Goal: Task Accomplishment & Management: Manage account settings

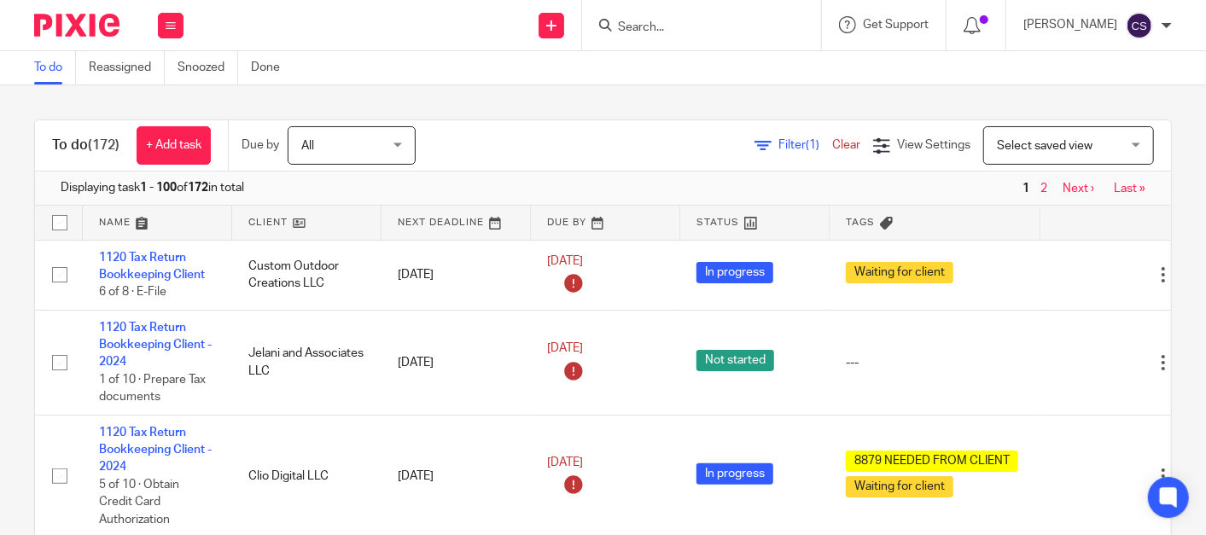
click at [645, 34] on input "Search" at bounding box center [693, 27] width 154 height 15
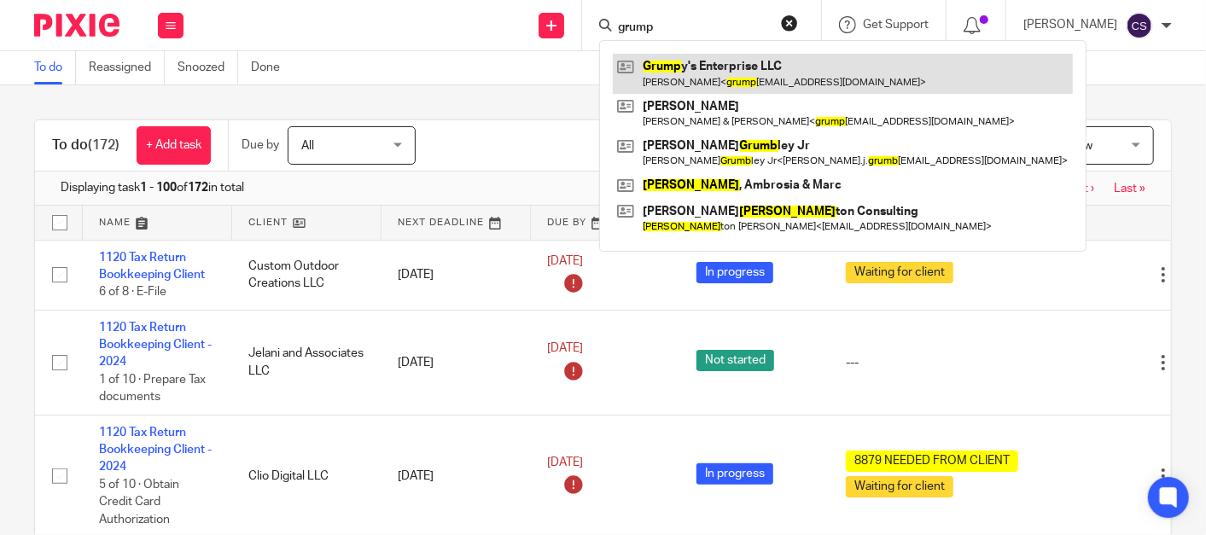
type input "grump"
click at [703, 62] on link at bounding box center [843, 73] width 460 height 39
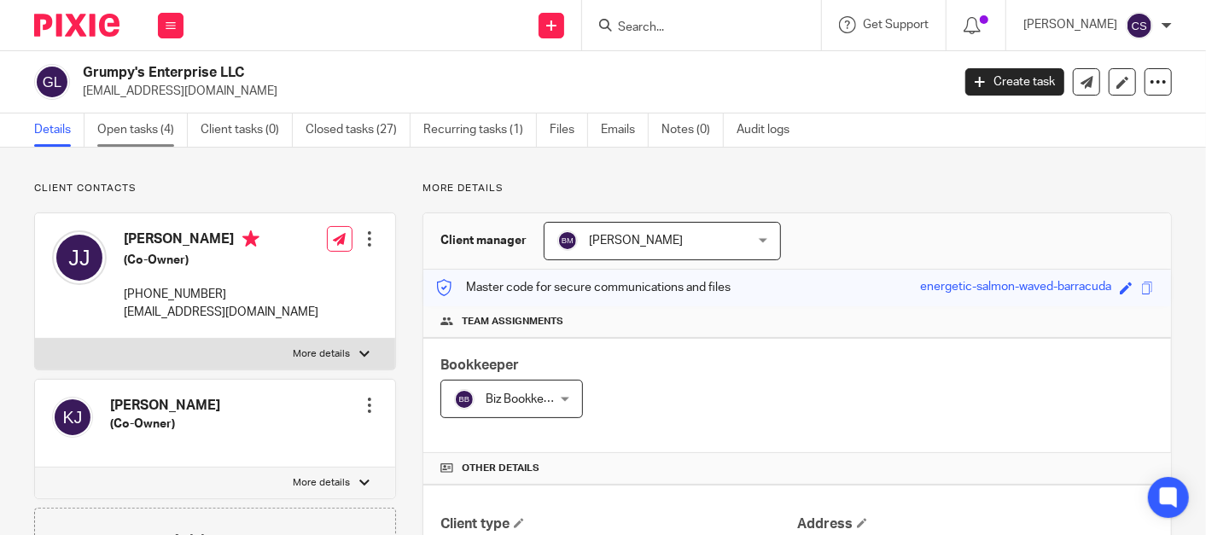
click at [121, 130] on link "Open tasks (4)" at bounding box center [142, 130] width 91 height 33
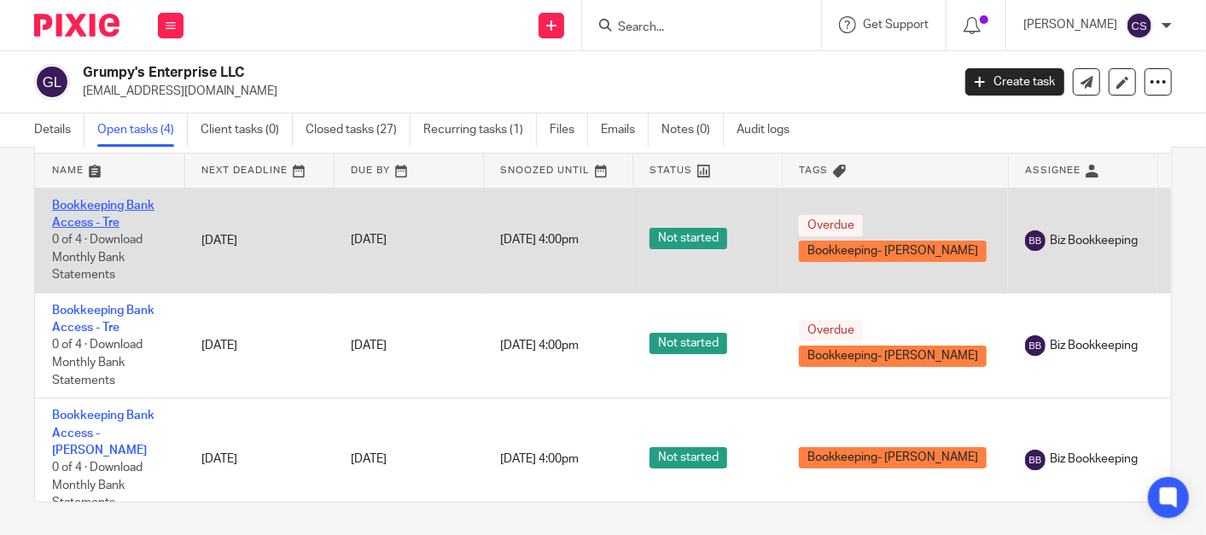
click at [70, 207] on link "Bookkeeping Bank Access - Tre" at bounding box center [103, 214] width 102 height 29
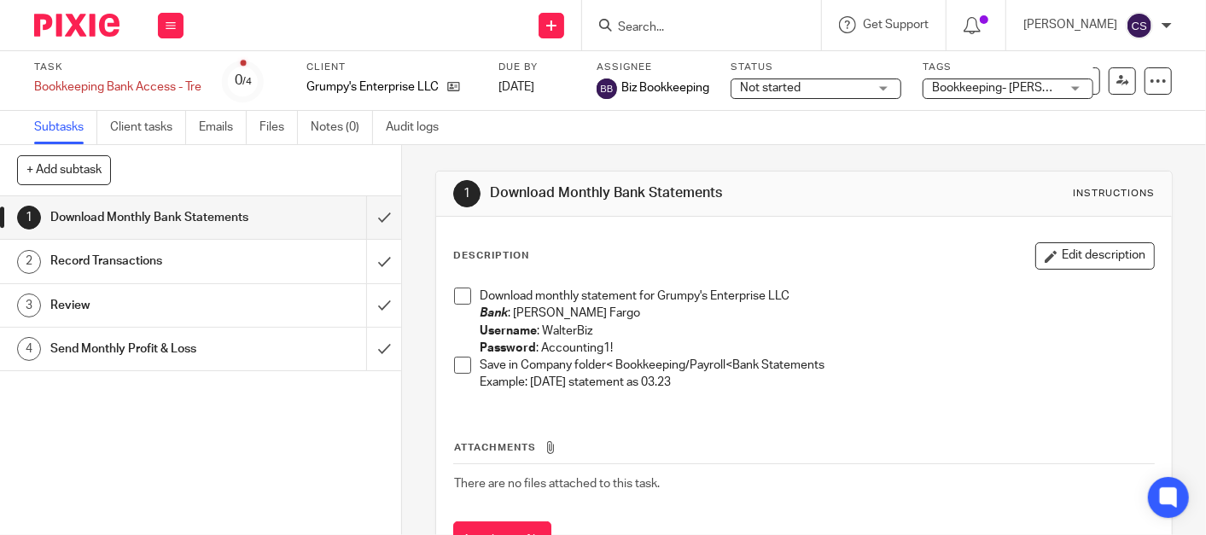
click at [454, 289] on span at bounding box center [462, 296] width 17 height 17
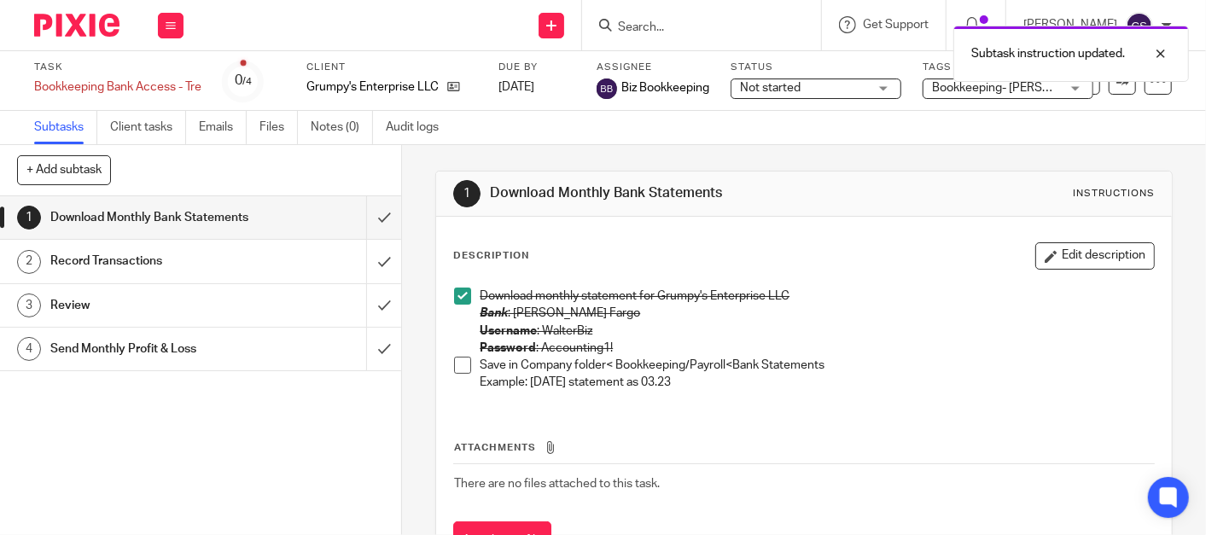
click at [458, 365] on span at bounding box center [462, 365] width 17 height 17
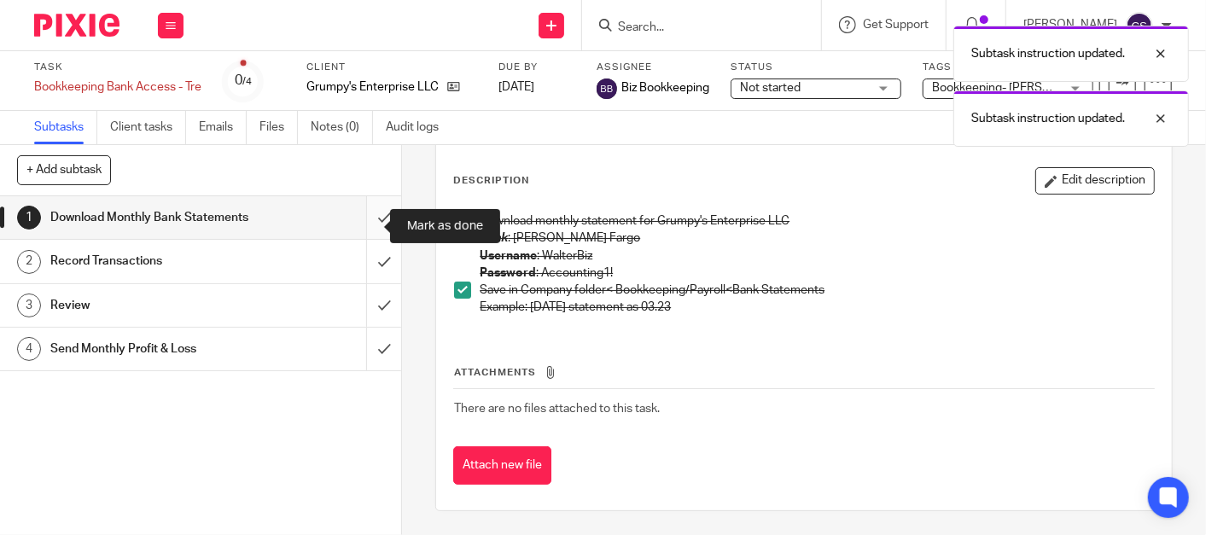
click at [364, 222] on input "submit" at bounding box center [200, 217] width 401 height 43
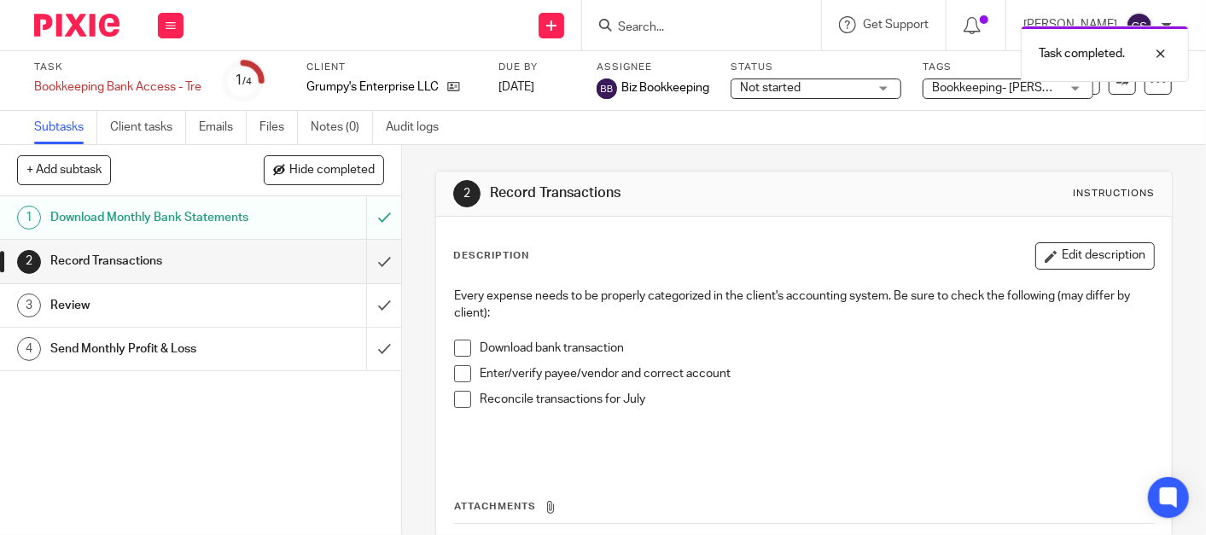
click at [459, 346] on span at bounding box center [462, 348] width 17 height 17
click at [460, 371] on span at bounding box center [462, 373] width 17 height 17
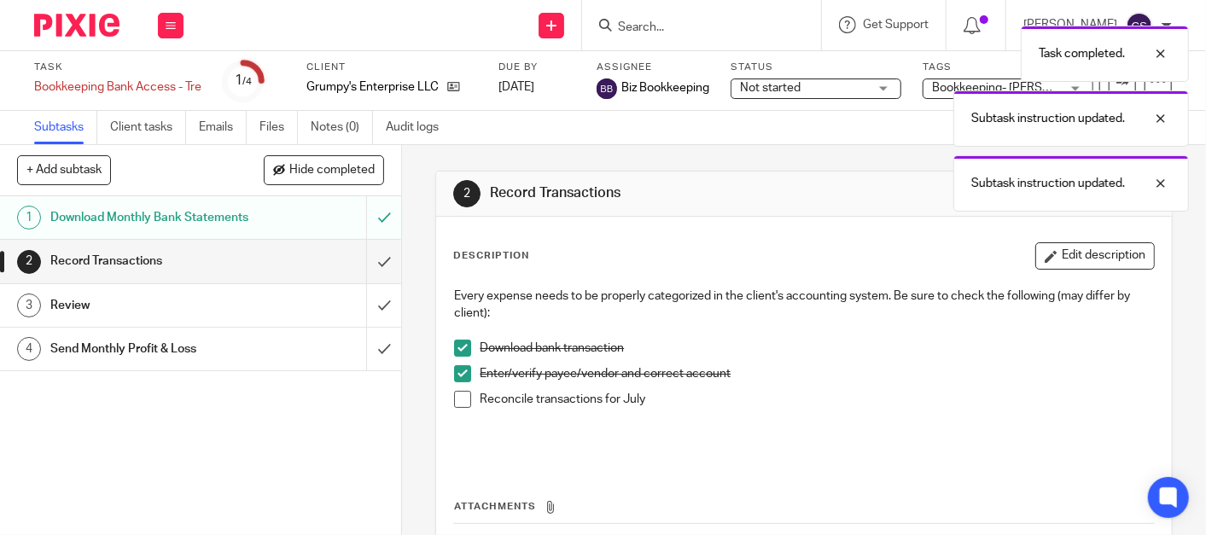
click at [454, 400] on span at bounding box center [462, 399] width 17 height 17
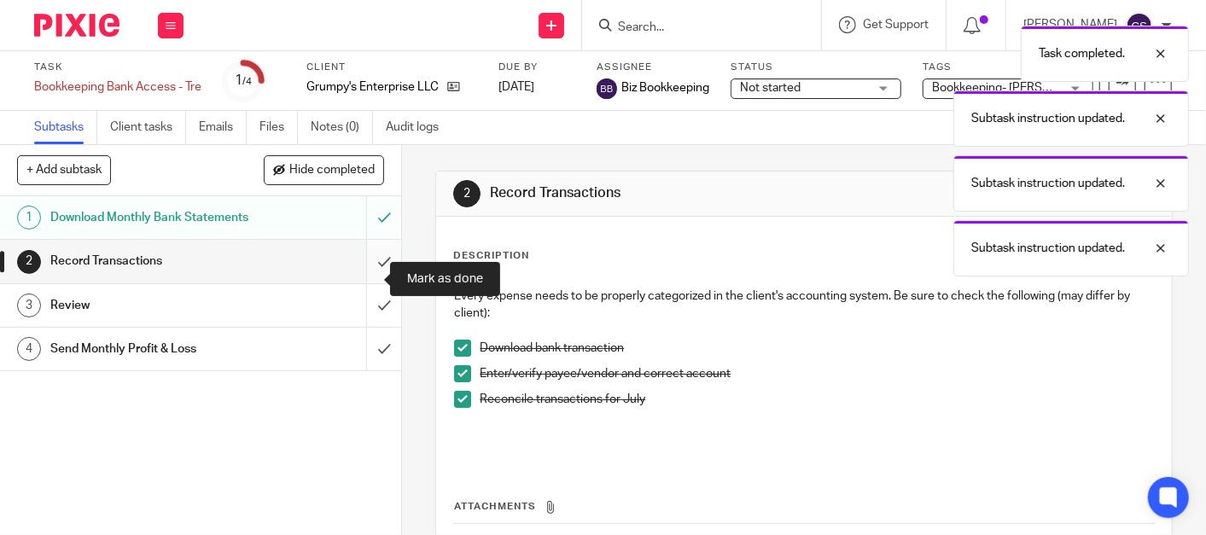
click at [359, 276] on input "submit" at bounding box center [200, 261] width 401 height 43
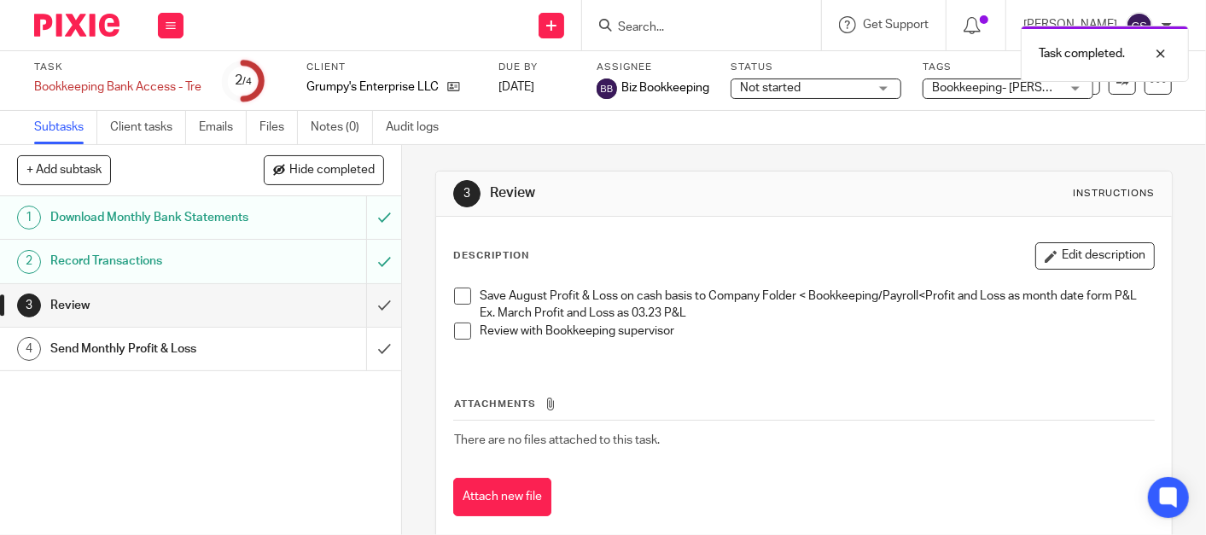
click at [461, 296] on span at bounding box center [462, 296] width 17 height 17
click at [459, 340] on span at bounding box center [462, 331] width 17 height 17
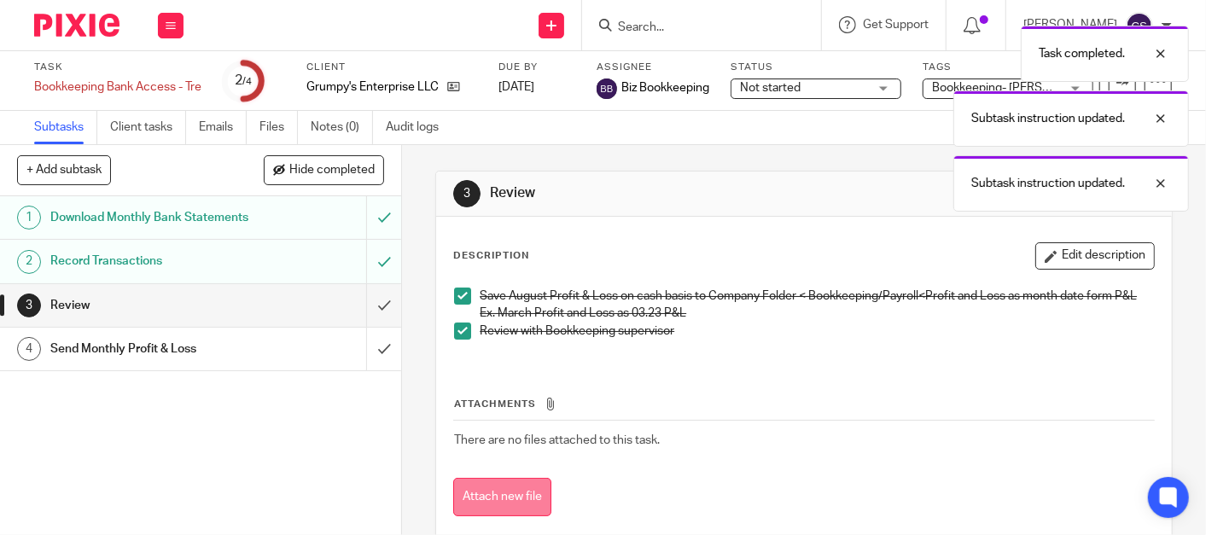
click at [494, 502] on button "Attach new file" at bounding box center [502, 497] width 98 height 38
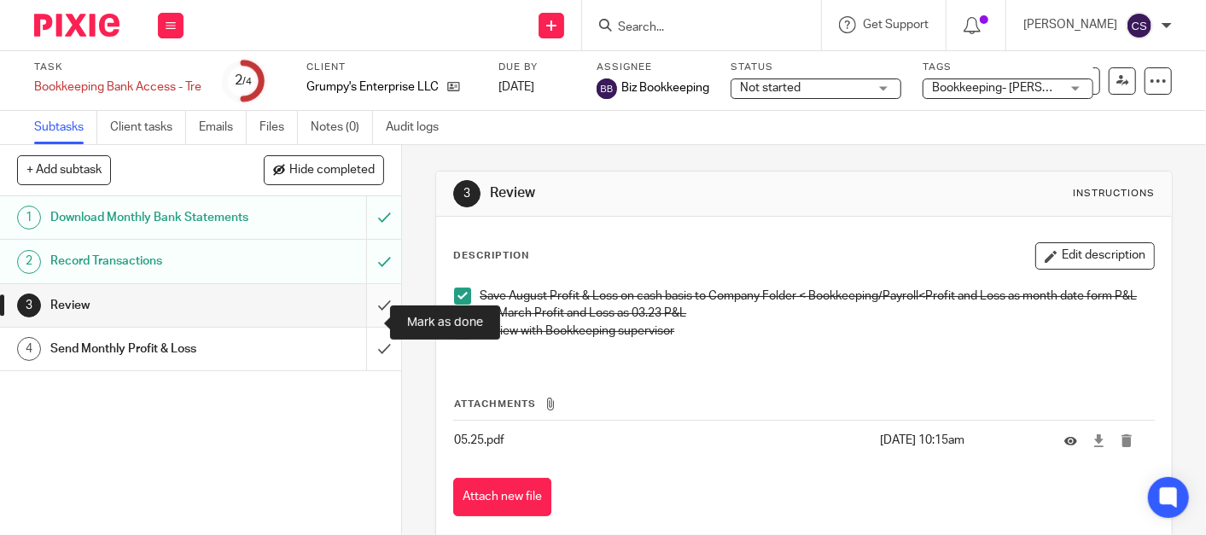
click at [364, 326] on input "submit" at bounding box center [200, 305] width 401 height 43
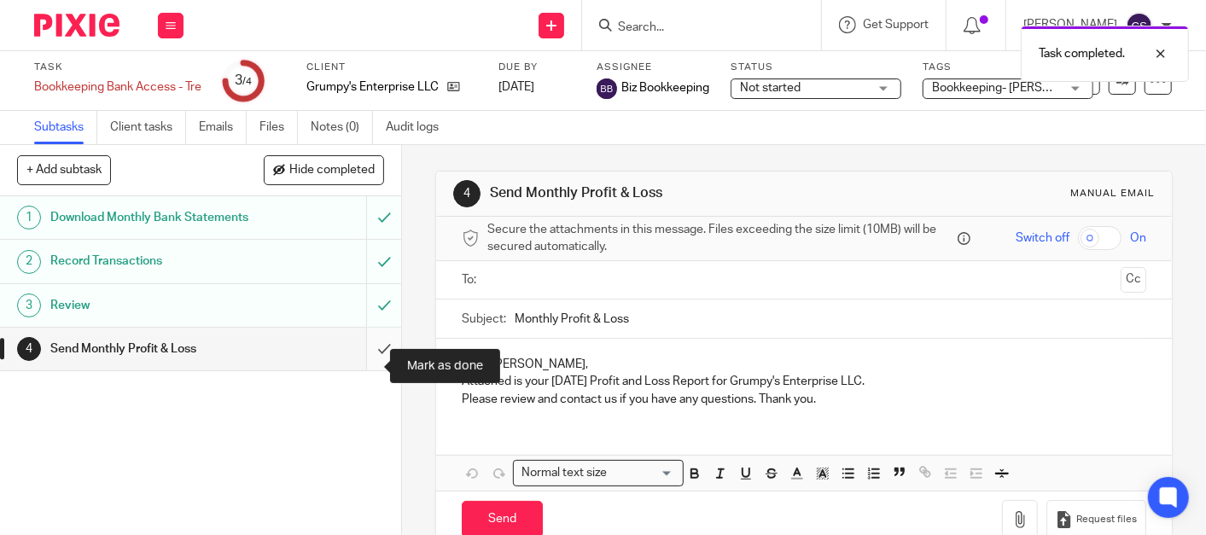
click at [359, 365] on input "submit" at bounding box center [200, 349] width 401 height 43
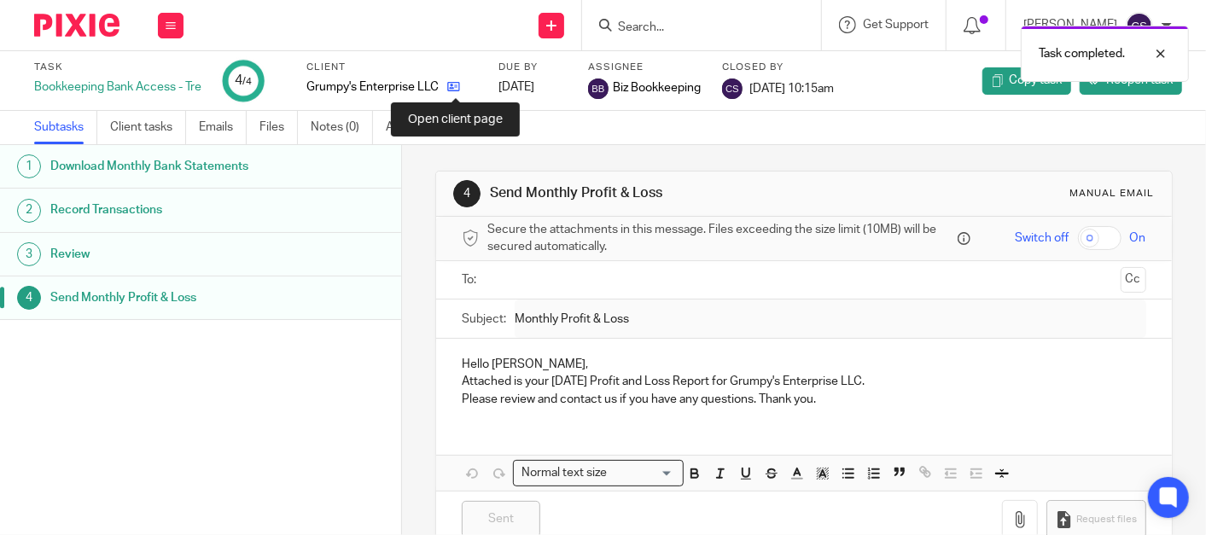
click at [456, 82] on icon at bounding box center [453, 86] width 13 height 13
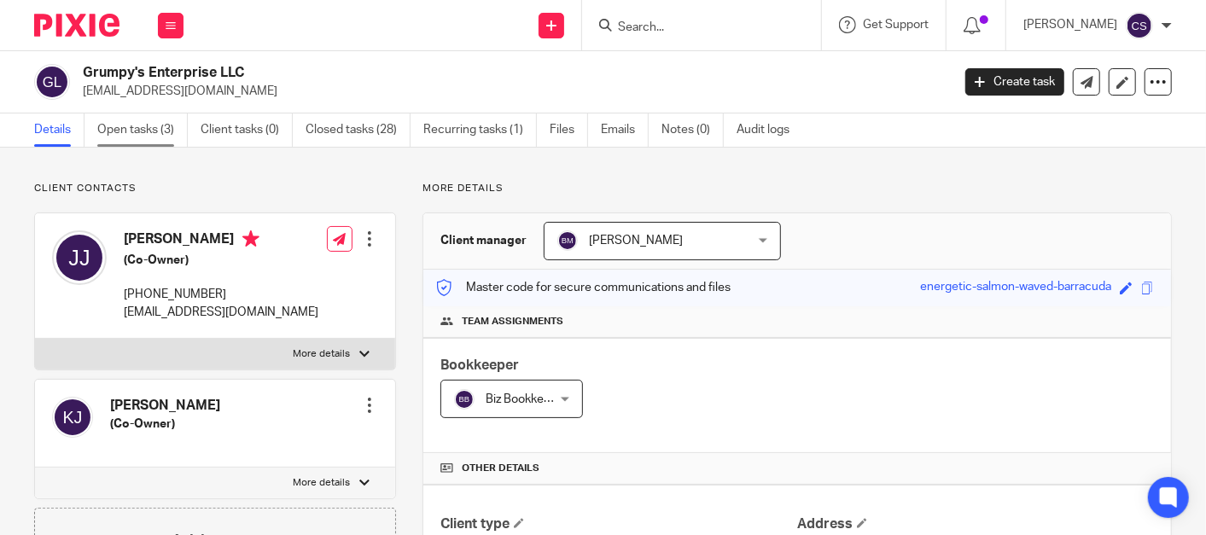
click at [125, 130] on link "Open tasks (3)" at bounding box center [142, 130] width 91 height 33
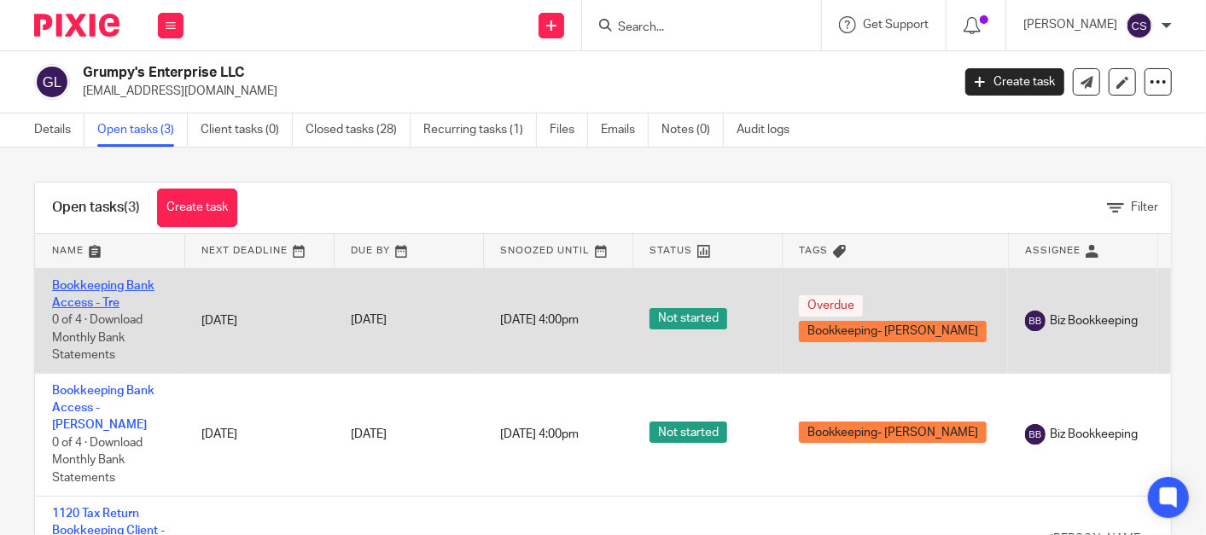
click at [67, 280] on link "Bookkeeping Bank Access - Tre" at bounding box center [103, 294] width 102 height 29
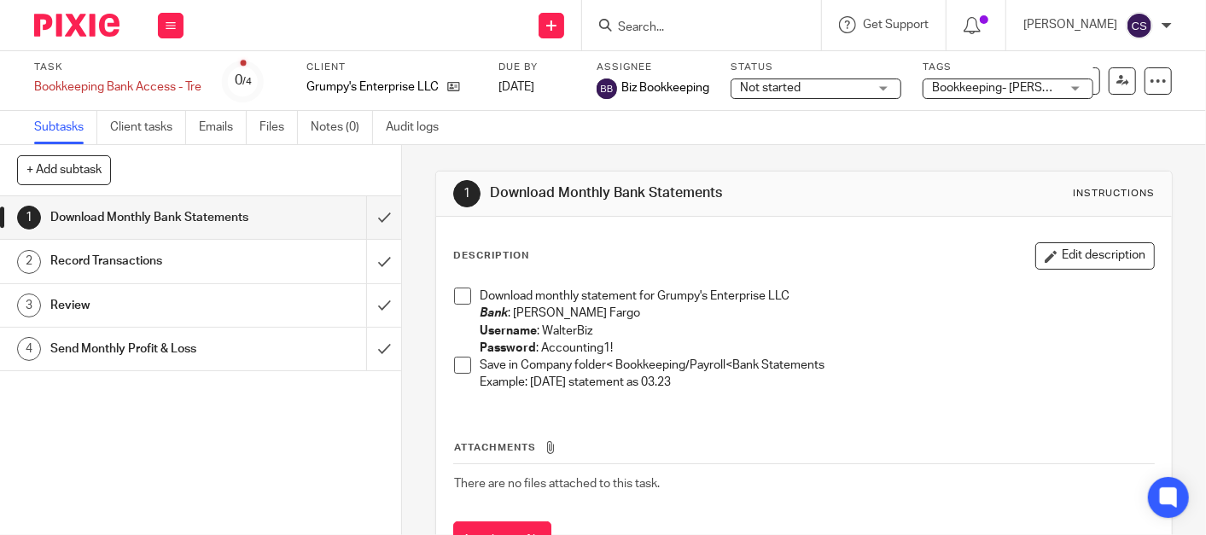
click at [459, 292] on span at bounding box center [462, 296] width 17 height 17
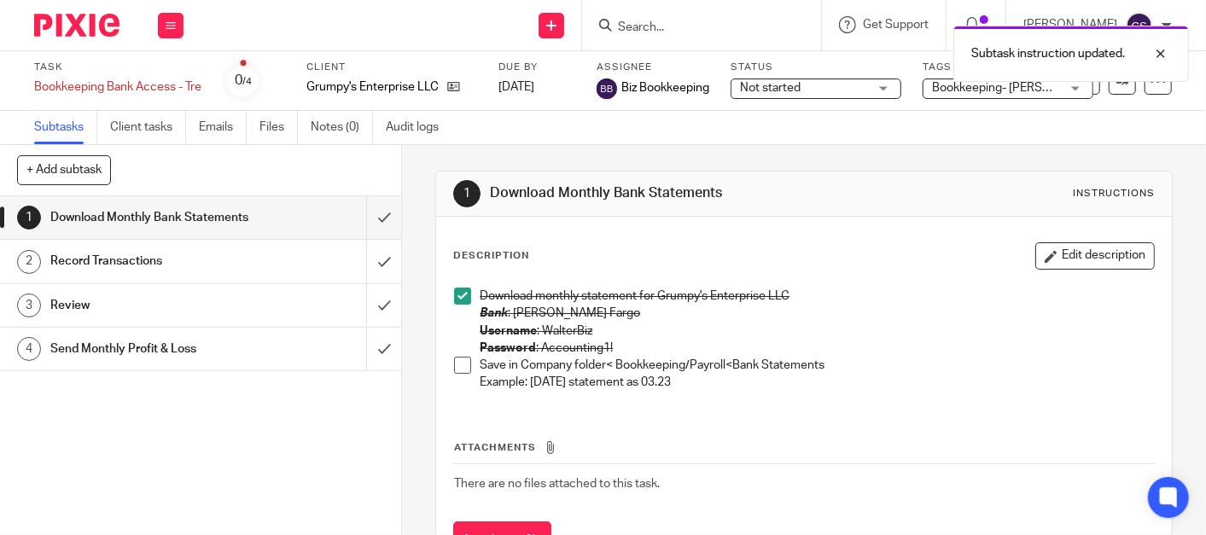
click at [454, 363] on span at bounding box center [462, 365] width 17 height 17
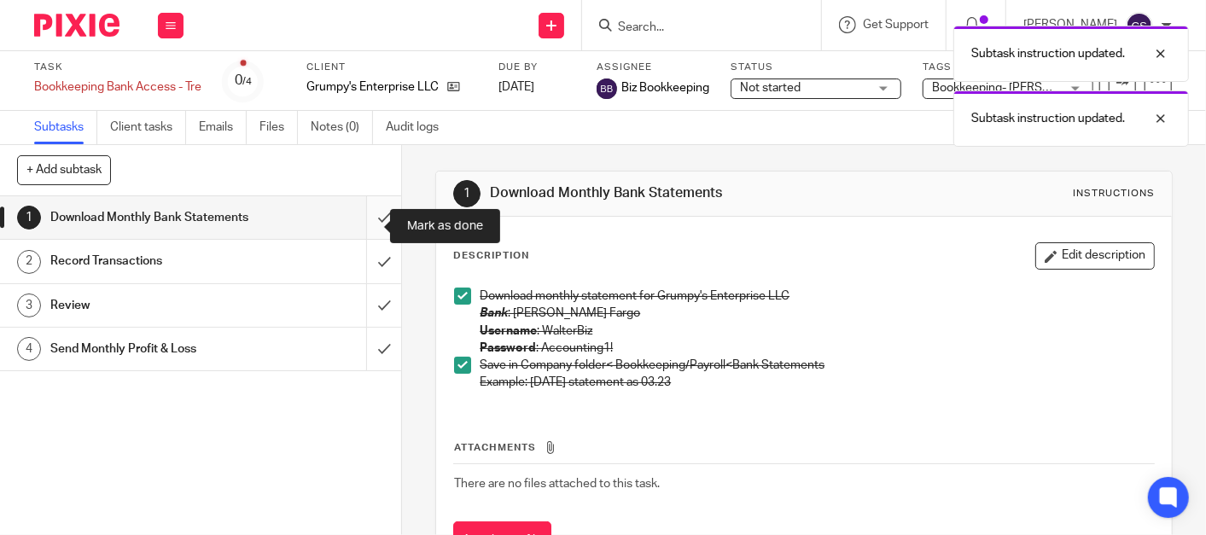
click at [359, 224] on input "submit" at bounding box center [200, 217] width 401 height 43
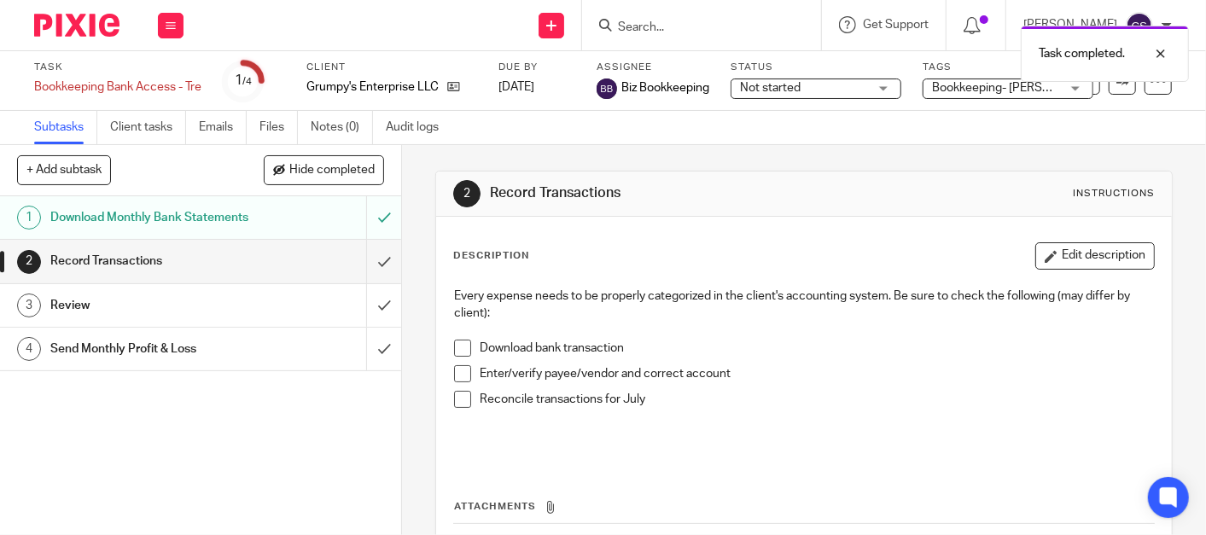
click at [454, 394] on span at bounding box center [462, 399] width 17 height 17
click at [455, 377] on span at bounding box center [462, 373] width 17 height 17
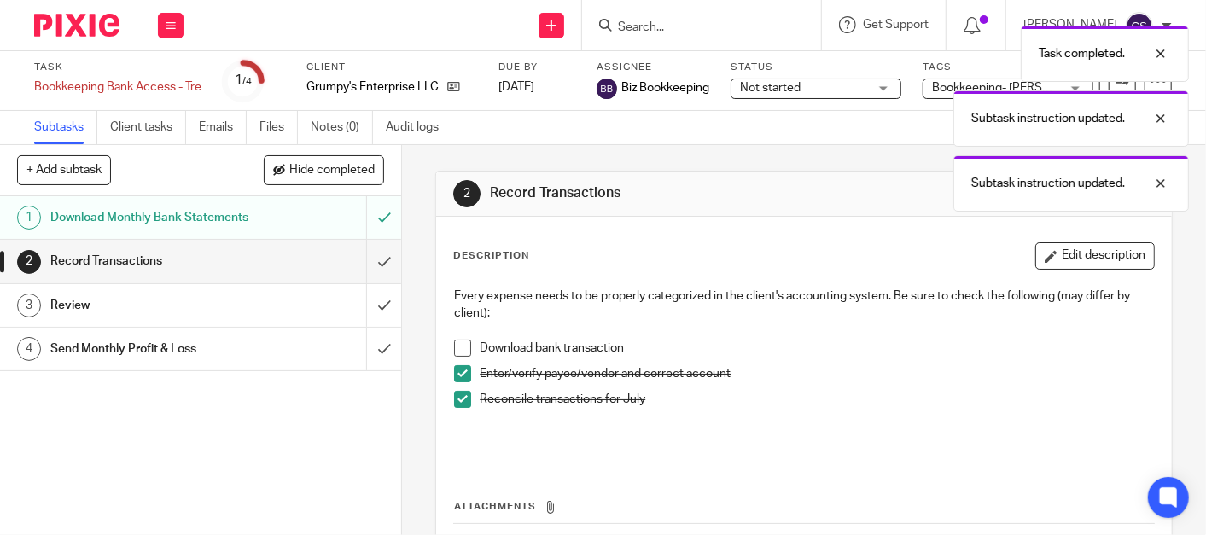
click at [454, 351] on span at bounding box center [462, 348] width 17 height 17
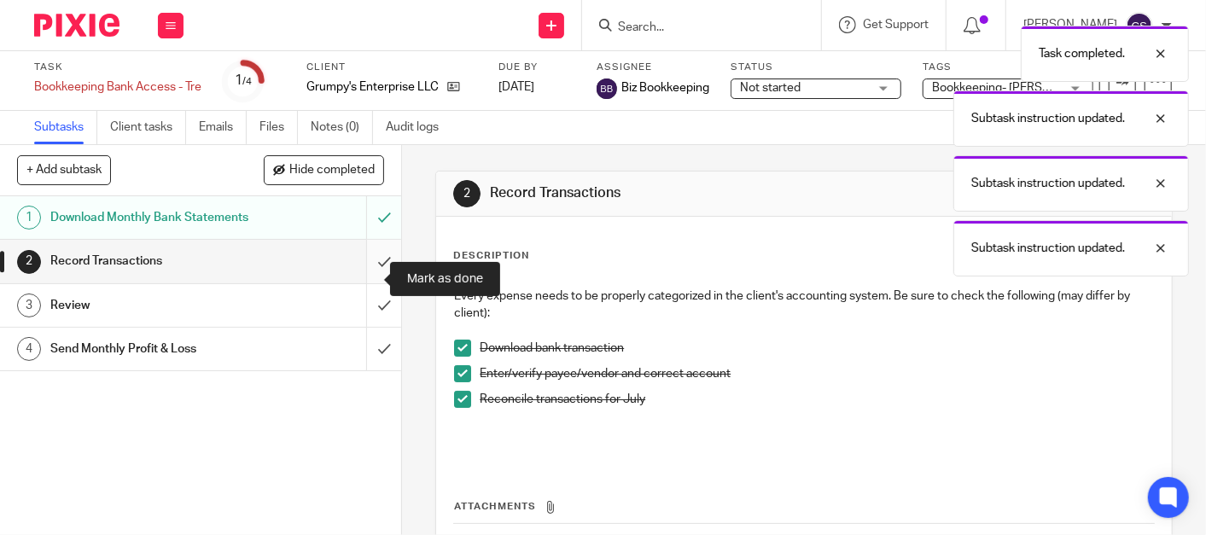
click at [363, 280] on input "submit" at bounding box center [200, 261] width 401 height 43
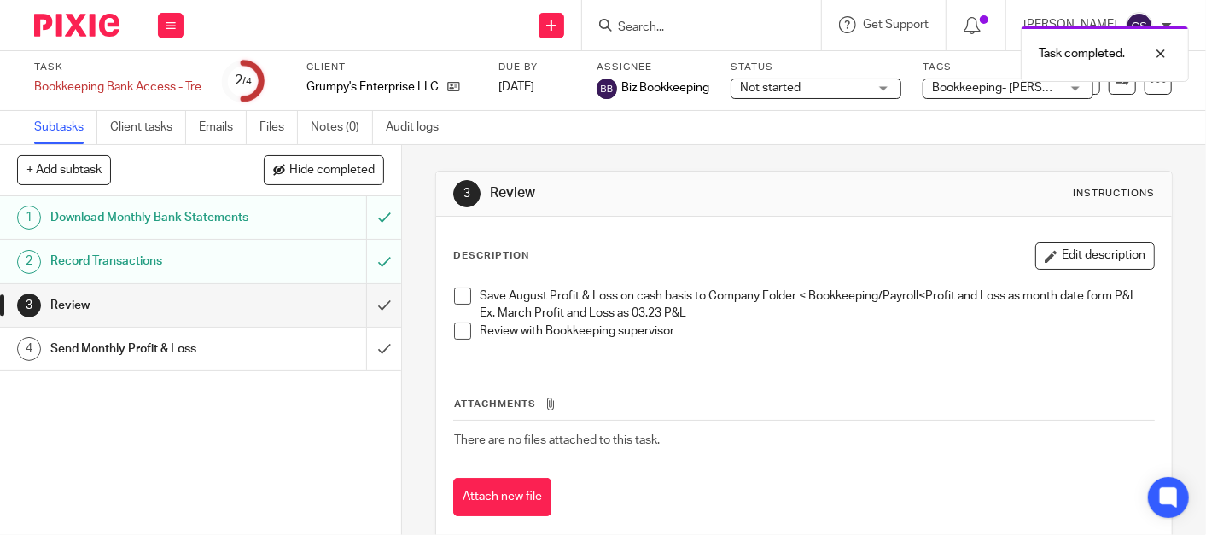
click at [459, 289] on span at bounding box center [462, 296] width 17 height 17
click at [456, 340] on span at bounding box center [462, 331] width 17 height 17
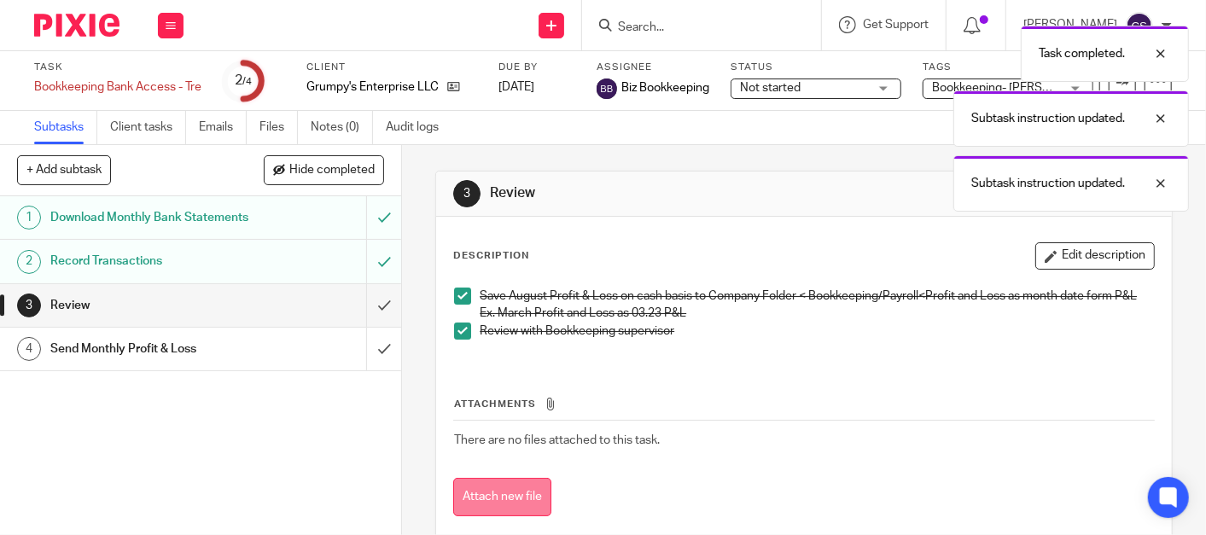
click at [490, 505] on button "Attach new file" at bounding box center [502, 497] width 98 height 38
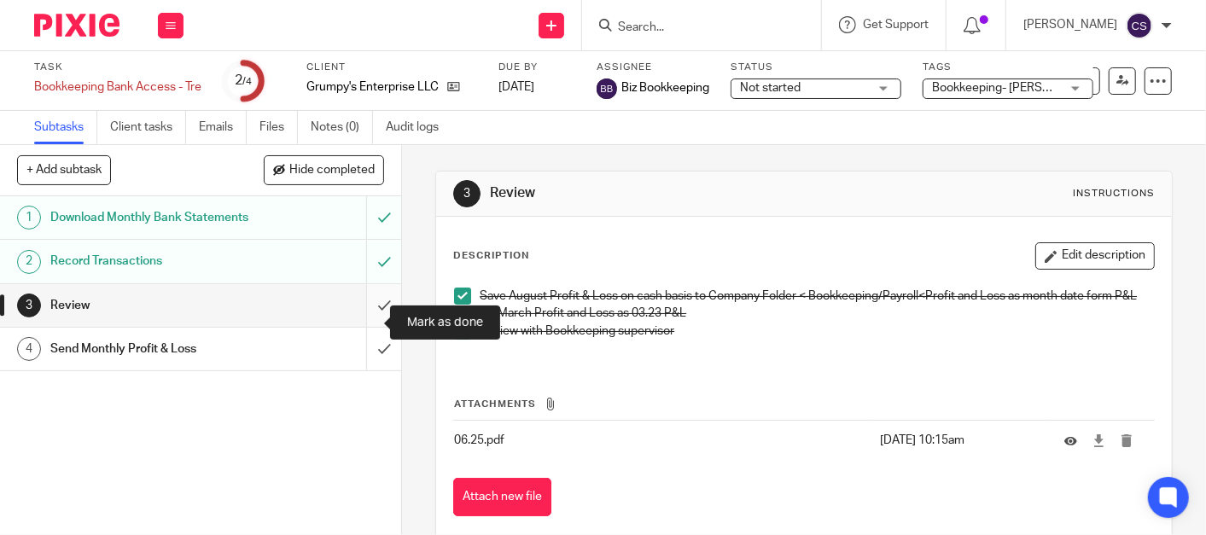
click at [368, 322] on input "submit" at bounding box center [200, 305] width 401 height 43
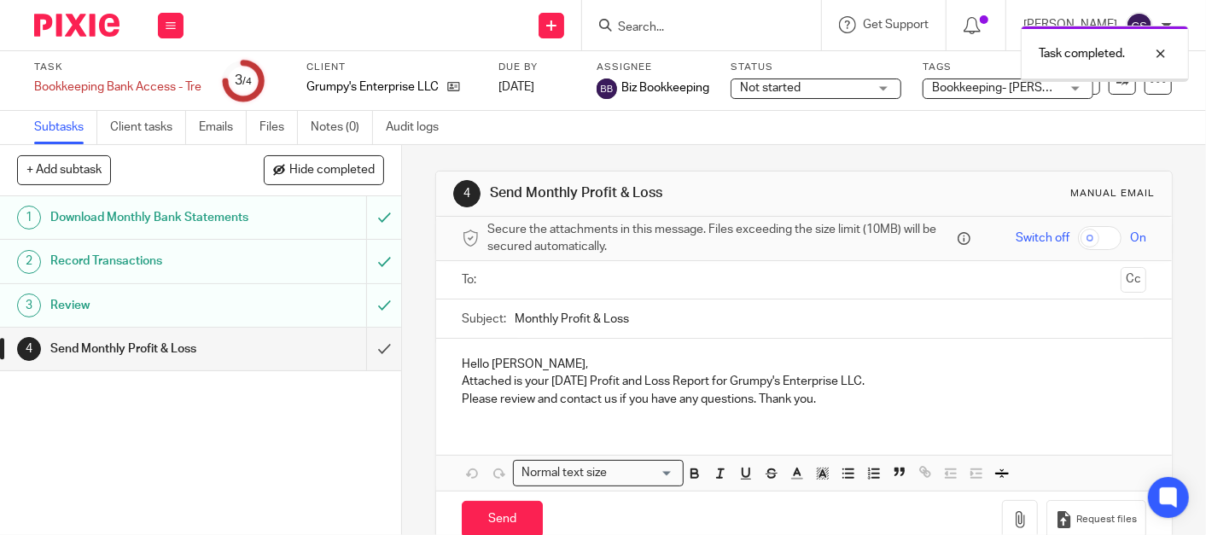
click at [494, 283] on input "text" at bounding box center [804, 281] width 620 height 20
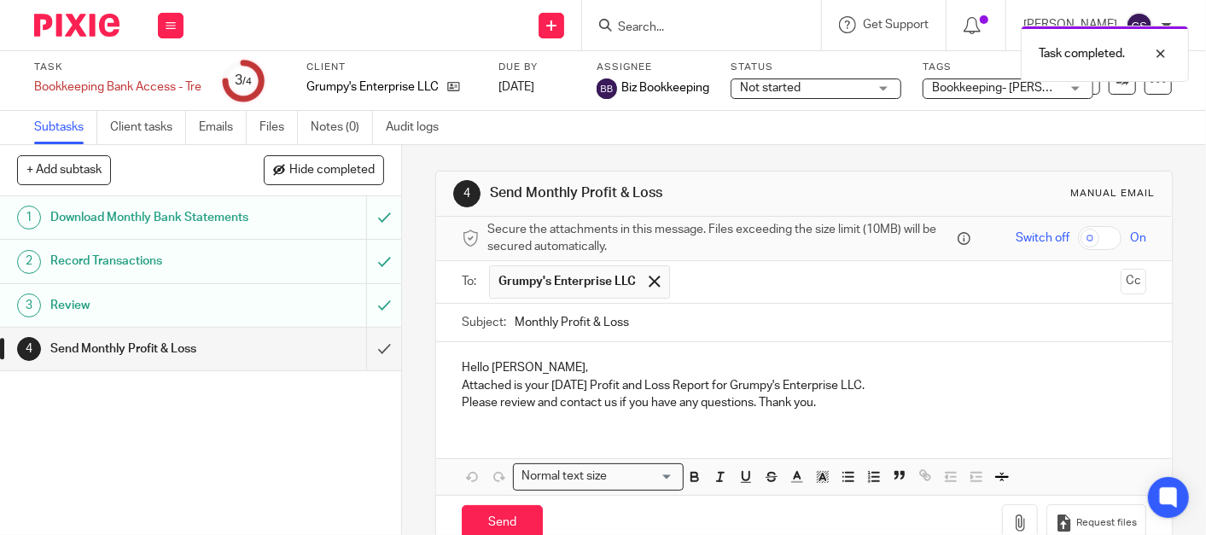
click at [548, 388] on p "Attached is your July 2025 Profit and Loss Report for Grumpy's Enterprise LLC." at bounding box center [804, 385] width 685 height 17
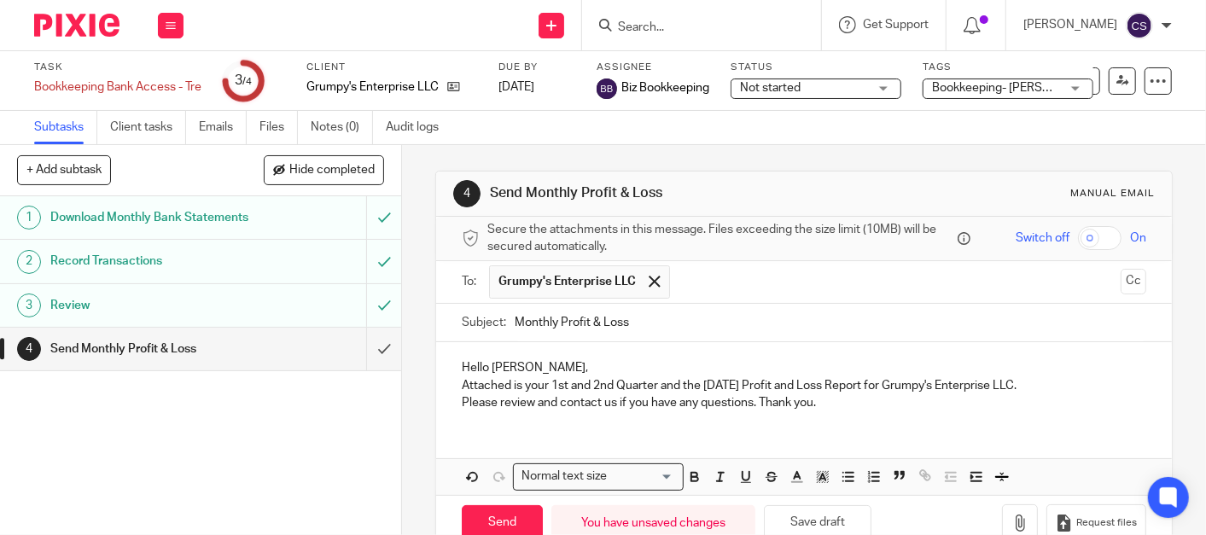
click at [1051, 385] on p "Attached is your 1st and 2nd Quarter and the June 2025 Profit and Loss Report f…" at bounding box center [804, 385] width 685 height 17
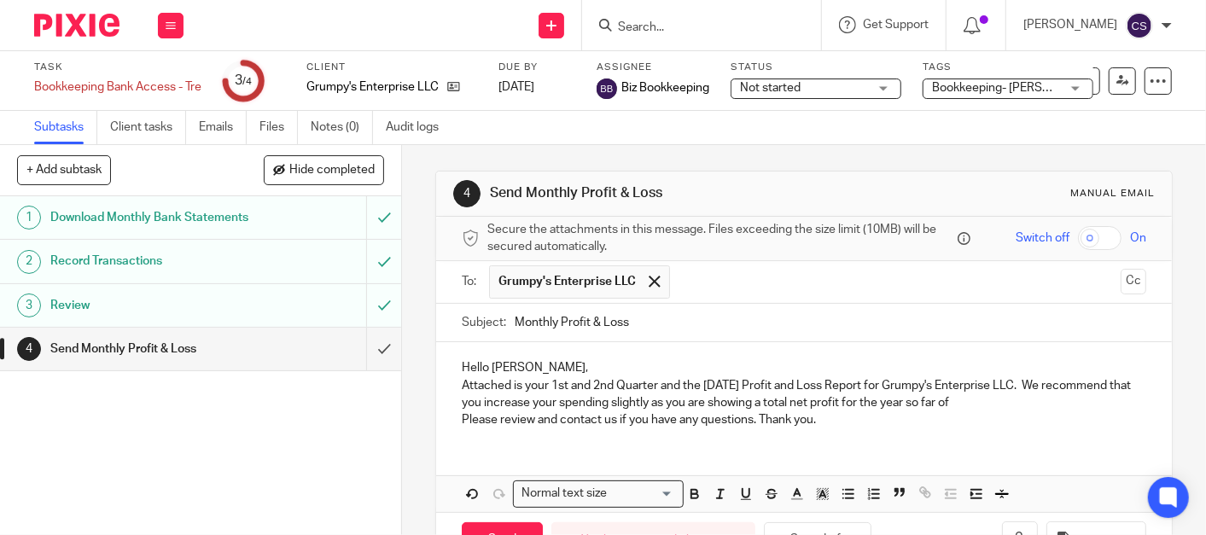
click at [1044, 406] on p "Attached is your 1st and 2nd Quarter and the June 2025 Profit and Loss Report f…" at bounding box center [804, 394] width 685 height 35
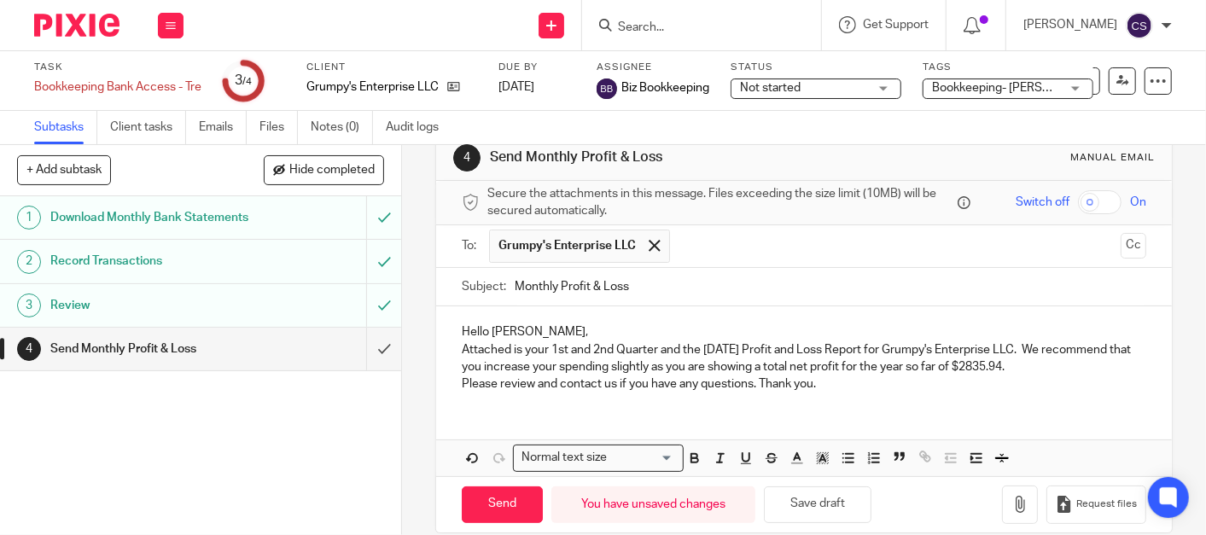
scroll to position [56, 0]
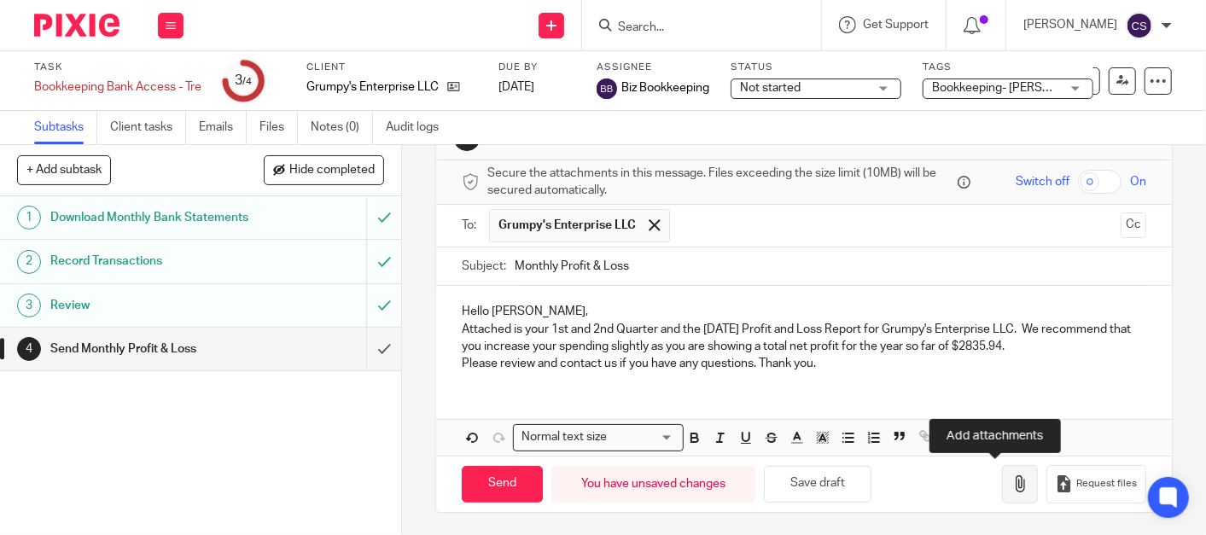
click at [1012, 486] on icon "button" at bounding box center [1020, 484] width 17 height 17
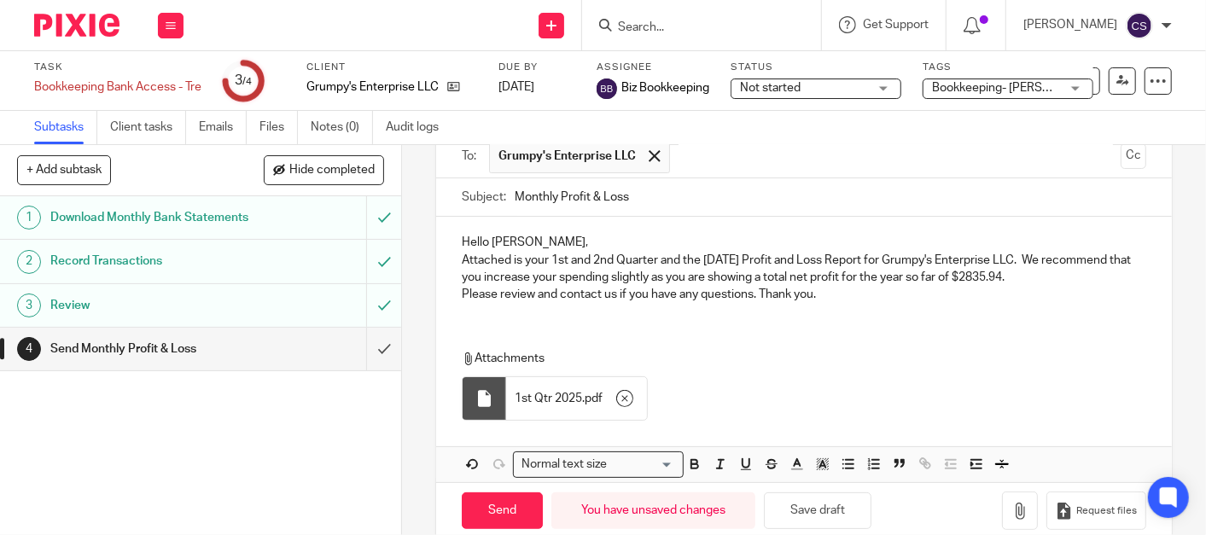
scroll to position [152, 0]
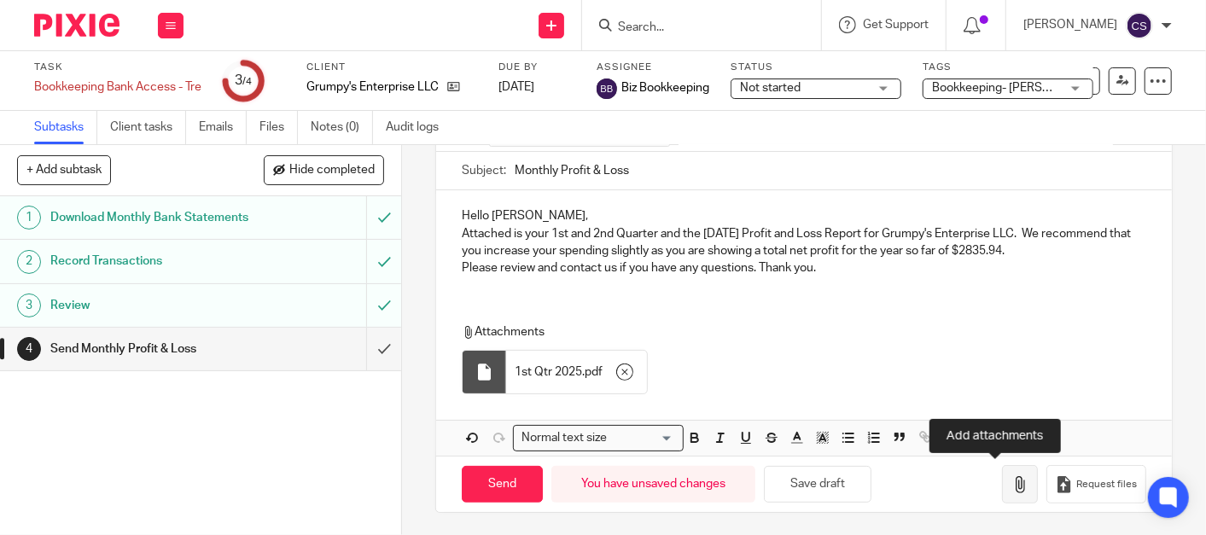
click at [1012, 479] on icon "button" at bounding box center [1020, 484] width 17 height 17
click at [1012, 488] on icon "button" at bounding box center [1020, 484] width 17 height 17
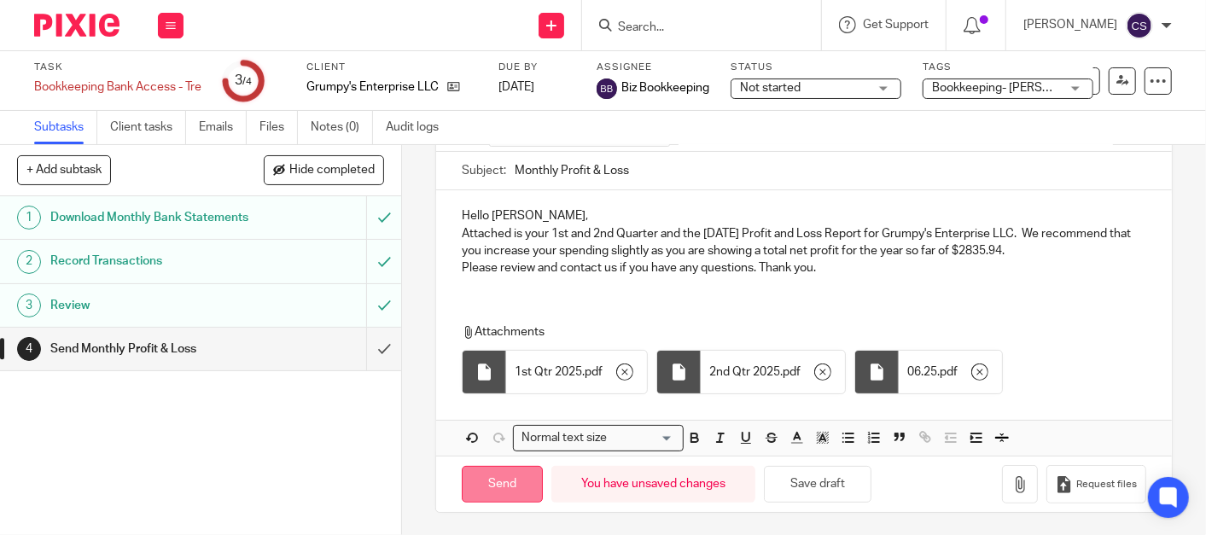
click at [484, 478] on input "Send" at bounding box center [502, 484] width 81 height 37
type input "Sent"
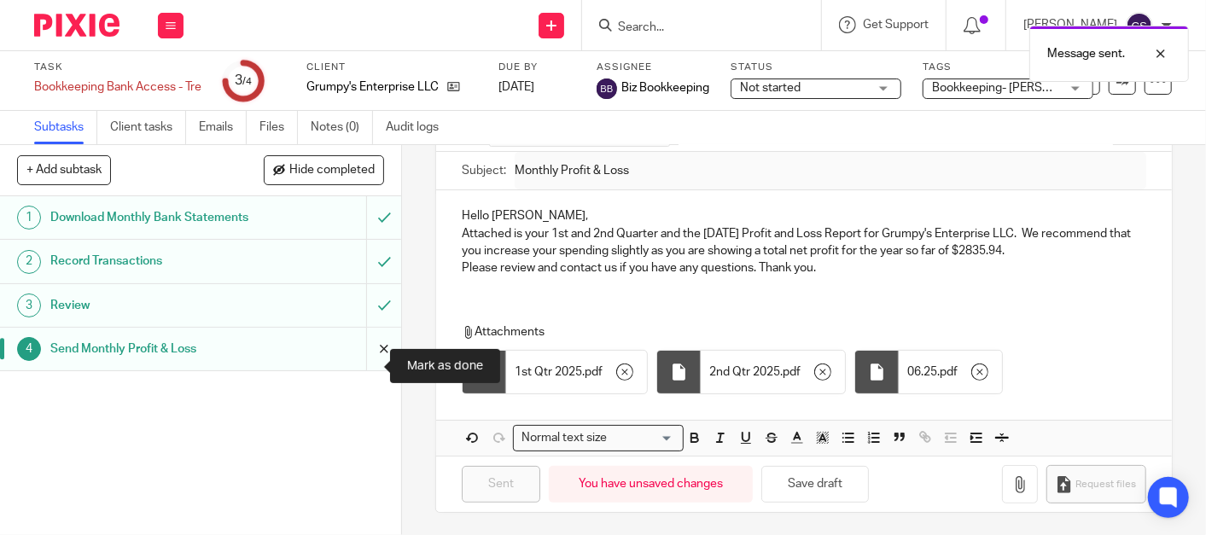
click at [363, 367] on input "submit" at bounding box center [200, 349] width 401 height 43
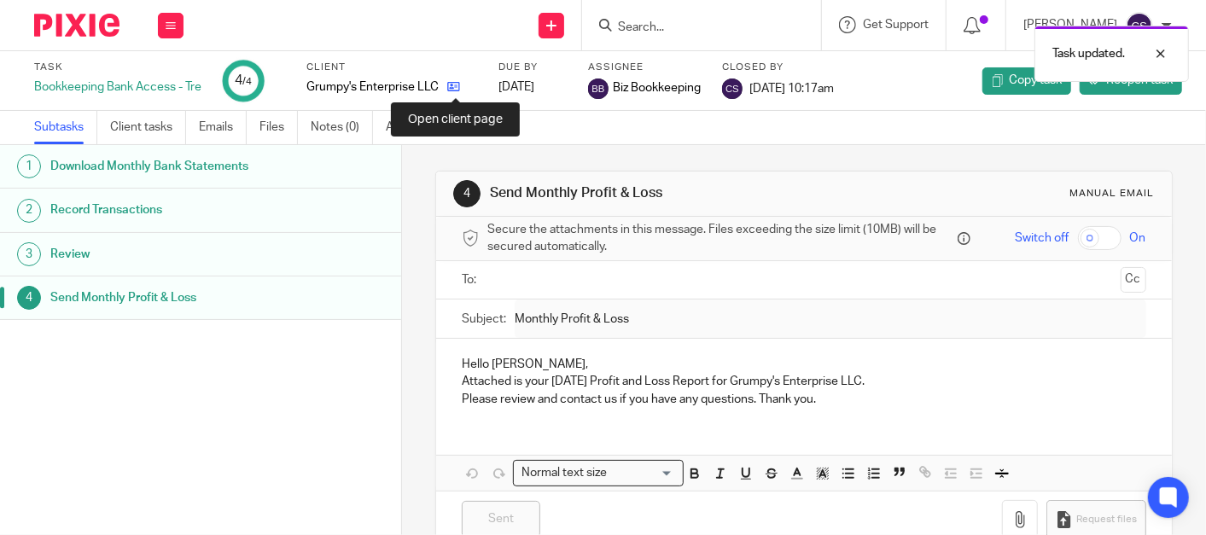
click at [455, 89] on icon at bounding box center [453, 86] width 13 height 13
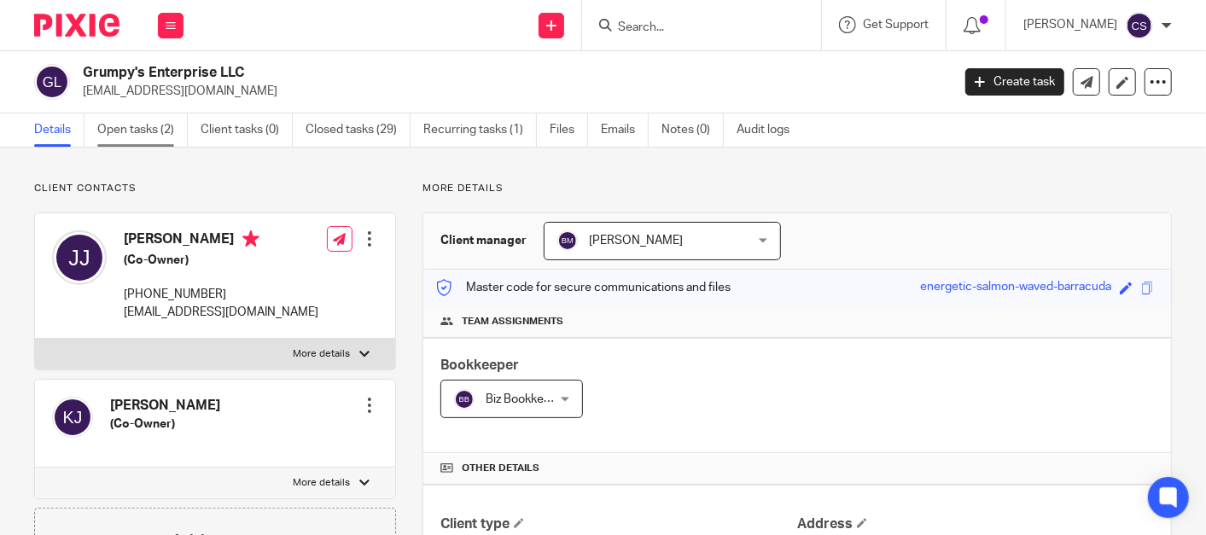
click at [124, 126] on link "Open tasks (2)" at bounding box center [142, 130] width 91 height 33
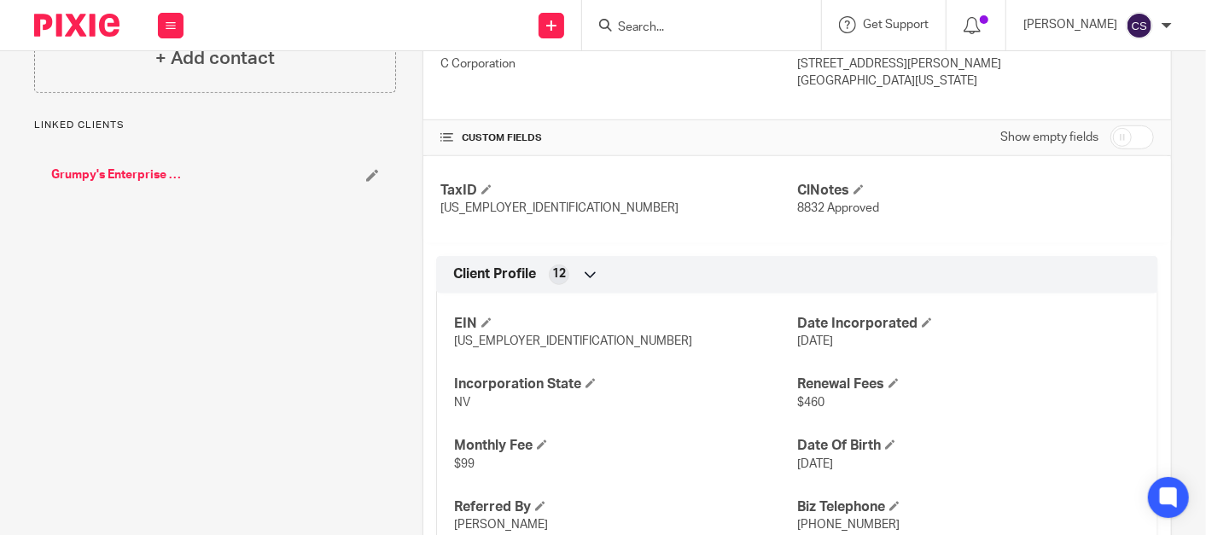
scroll to position [632, 0]
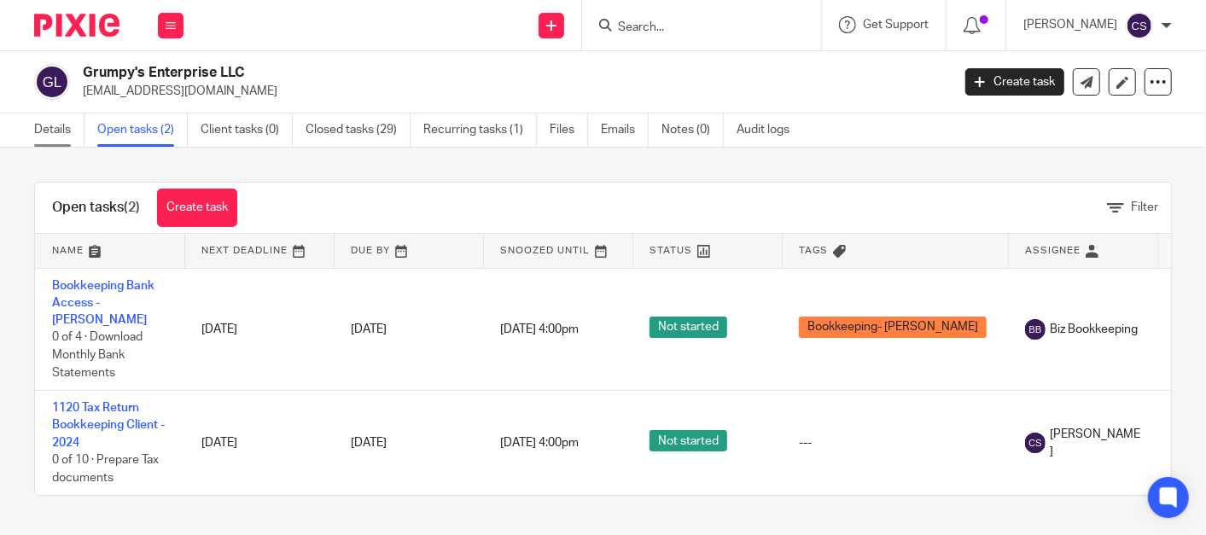
click at [47, 130] on link "Details" at bounding box center [59, 130] width 50 height 33
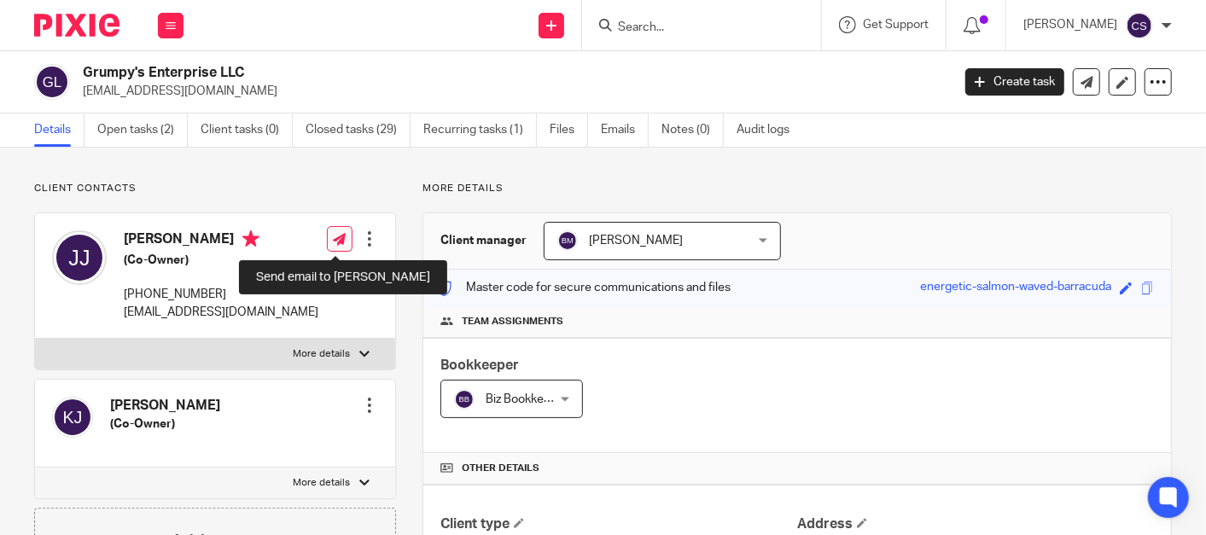
click at [336, 237] on icon at bounding box center [339, 239] width 13 height 13
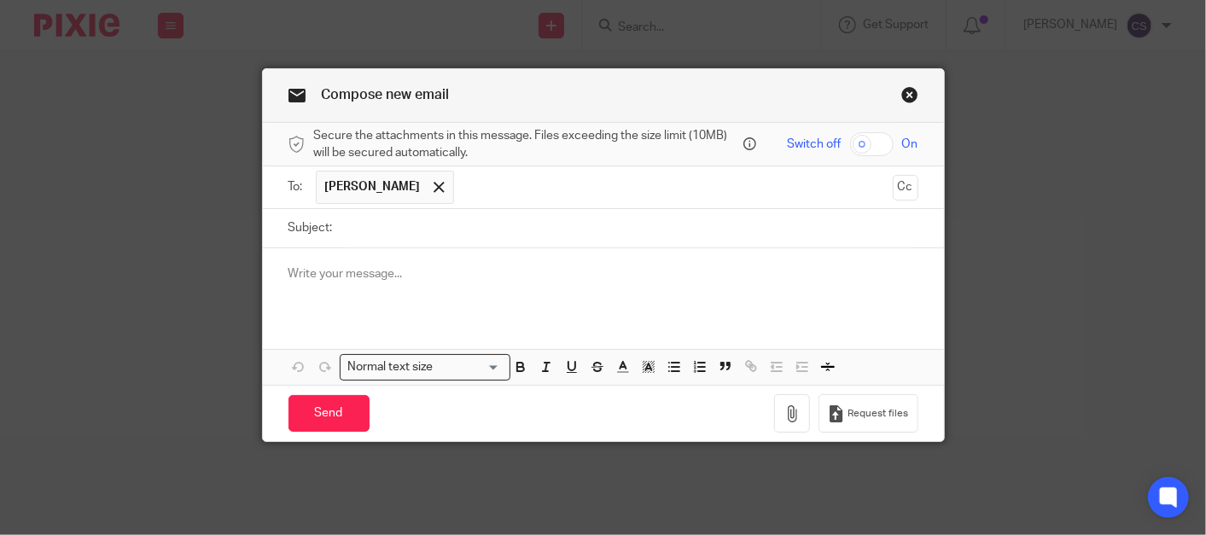
click at [390, 226] on input "Subject:" at bounding box center [630, 228] width 577 height 38
type input "Disregard prior email"
click at [294, 277] on p at bounding box center [604, 274] width 630 height 17
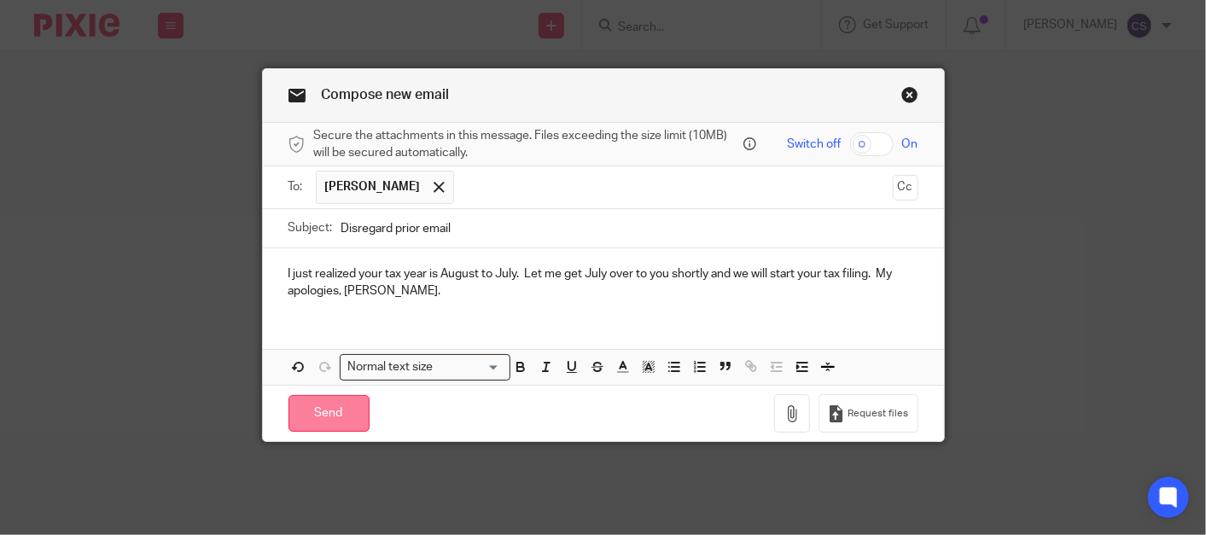
click at [330, 417] on input "Send" at bounding box center [329, 413] width 81 height 37
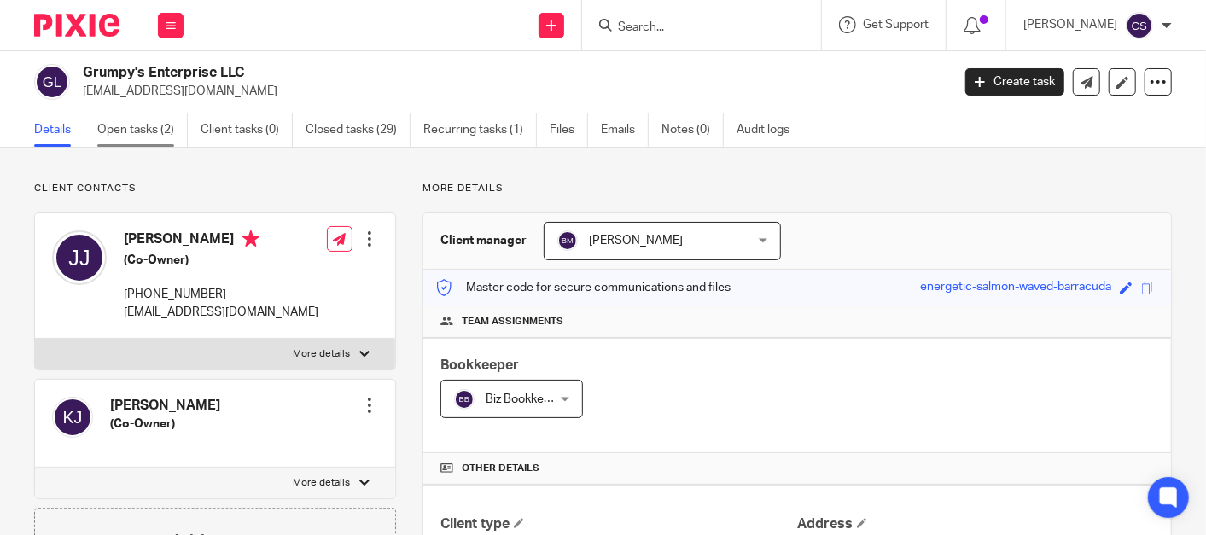
click at [131, 126] on link "Open tasks (2)" at bounding box center [142, 130] width 91 height 33
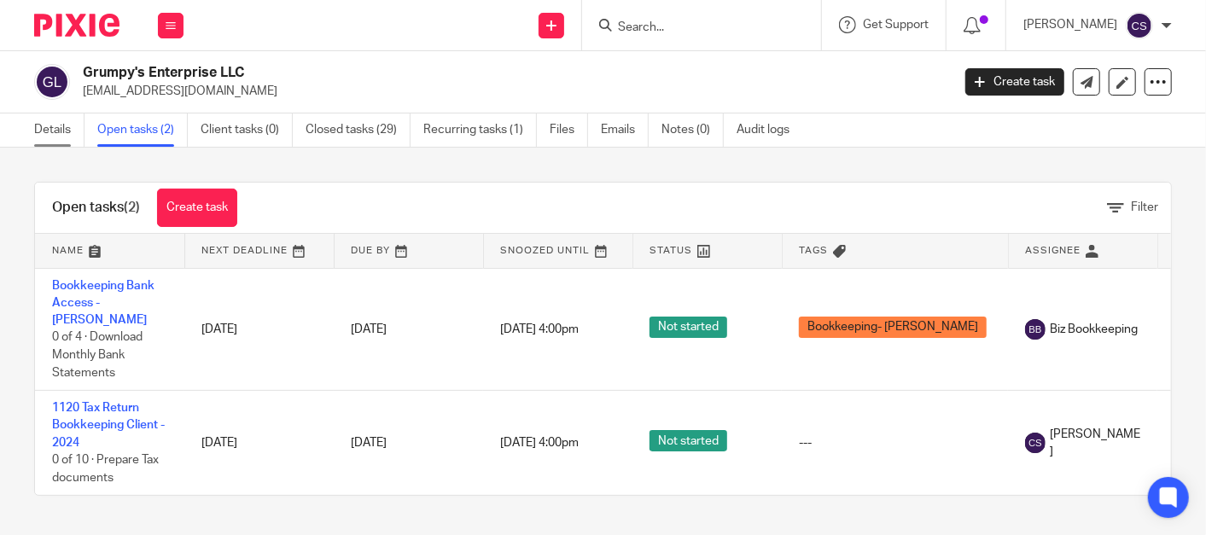
click at [34, 124] on link "Details" at bounding box center [59, 130] width 50 height 33
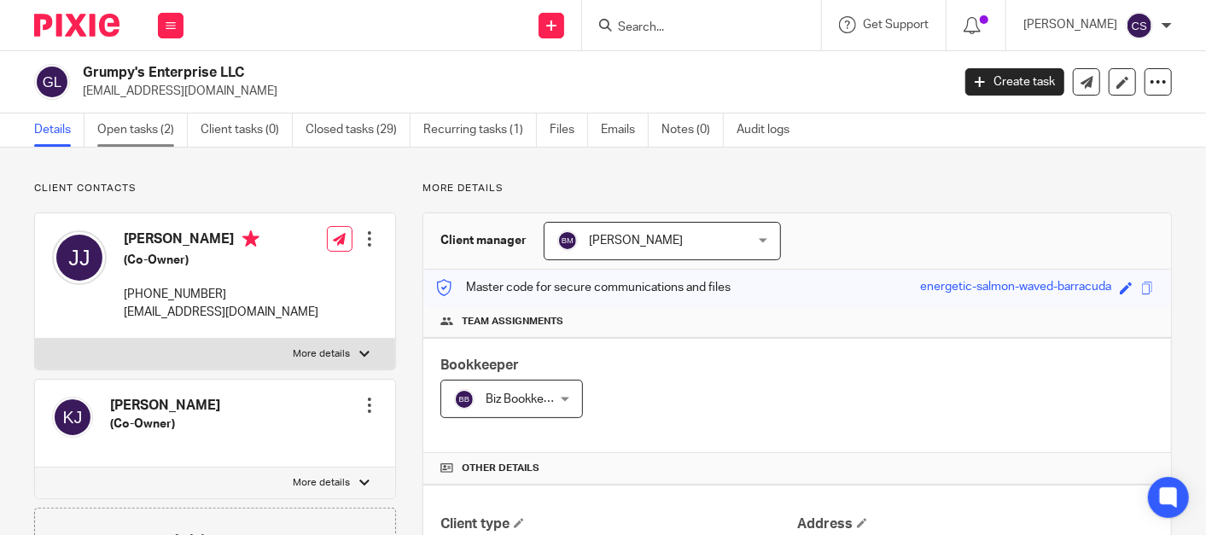
click at [115, 133] on link "Open tasks (2)" at bounding box center [142, 130] width 91 height 33
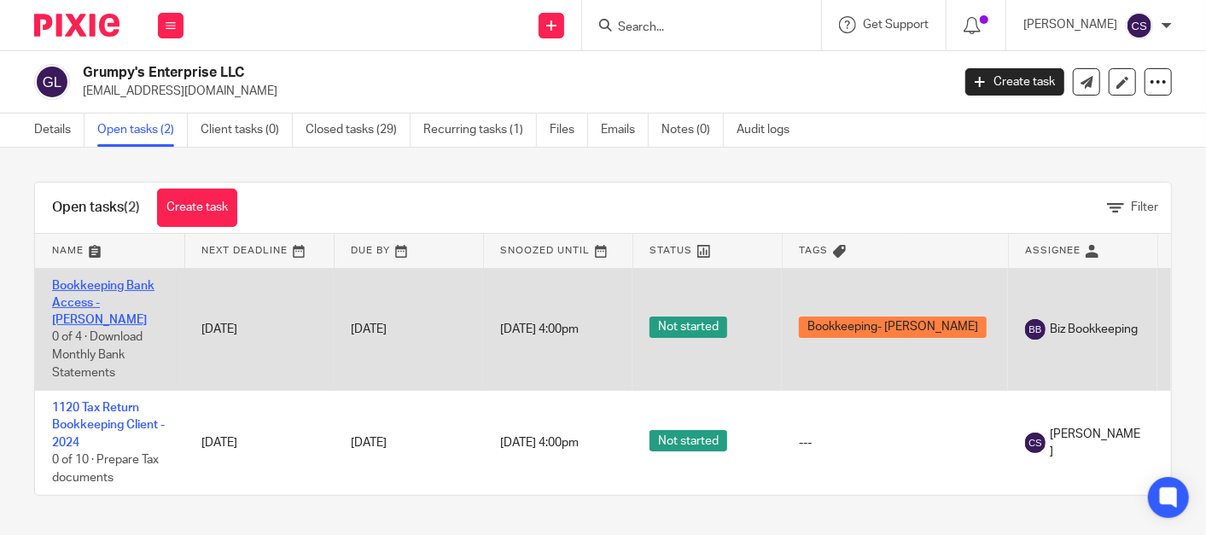
click at [84, 288] on link "Bookkeeping Bank Access - [PERSON_NAME]" at bounding box center [103, 303] width 102 height 47
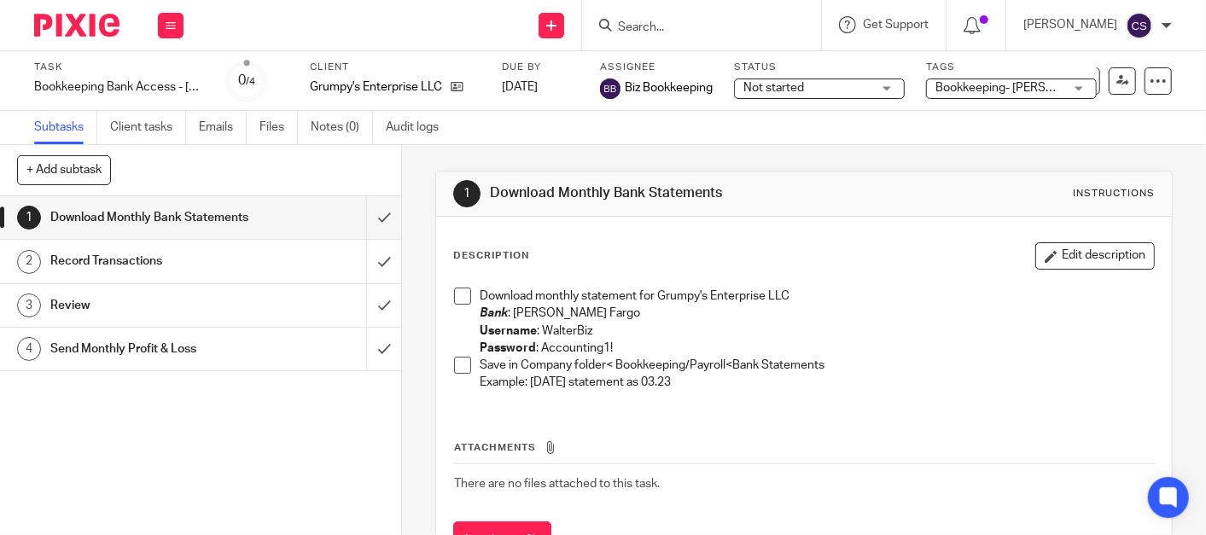
click at [457, 294] on span at bounding box center [462, 296] width 17 height 17
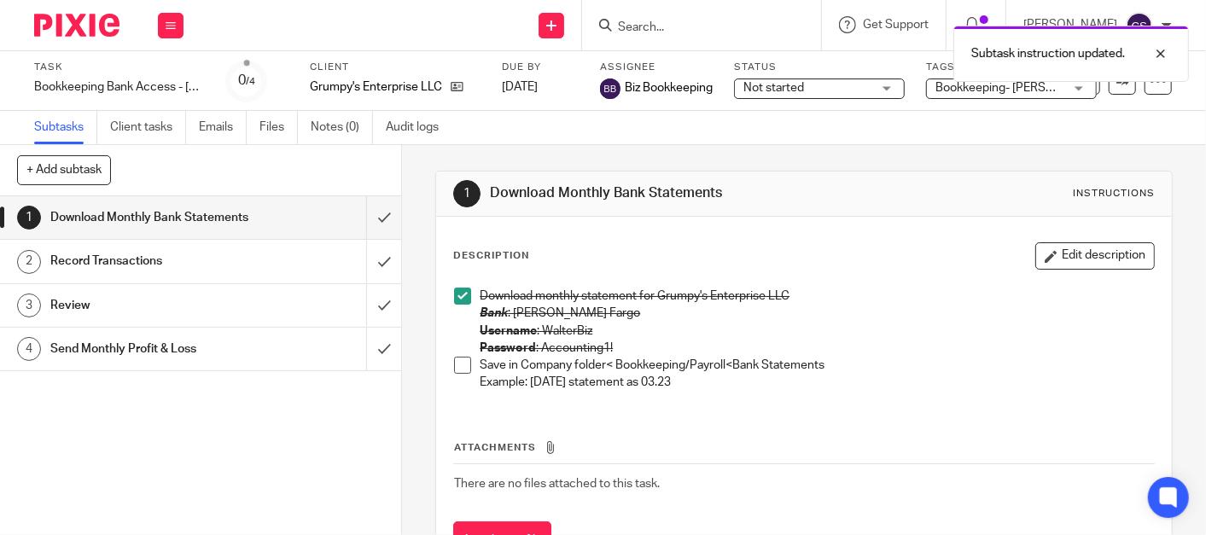
click at [459, 362] on span at bounding box center [462, 365] width 17 height 17
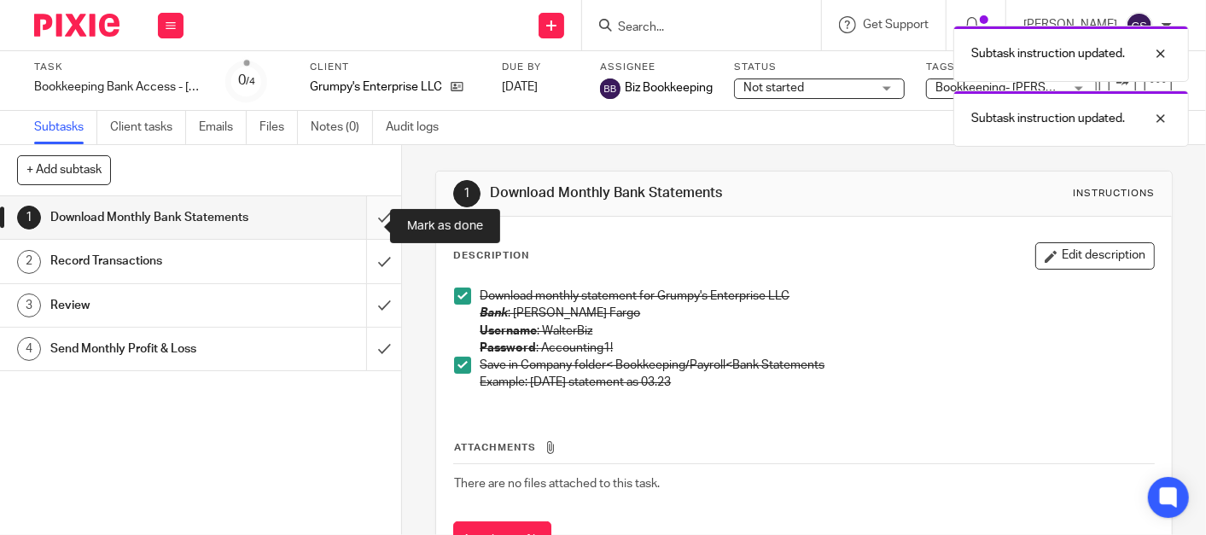
click at [361, 224] on input "submit" at bounding box center [200, 217] width 401 height 43
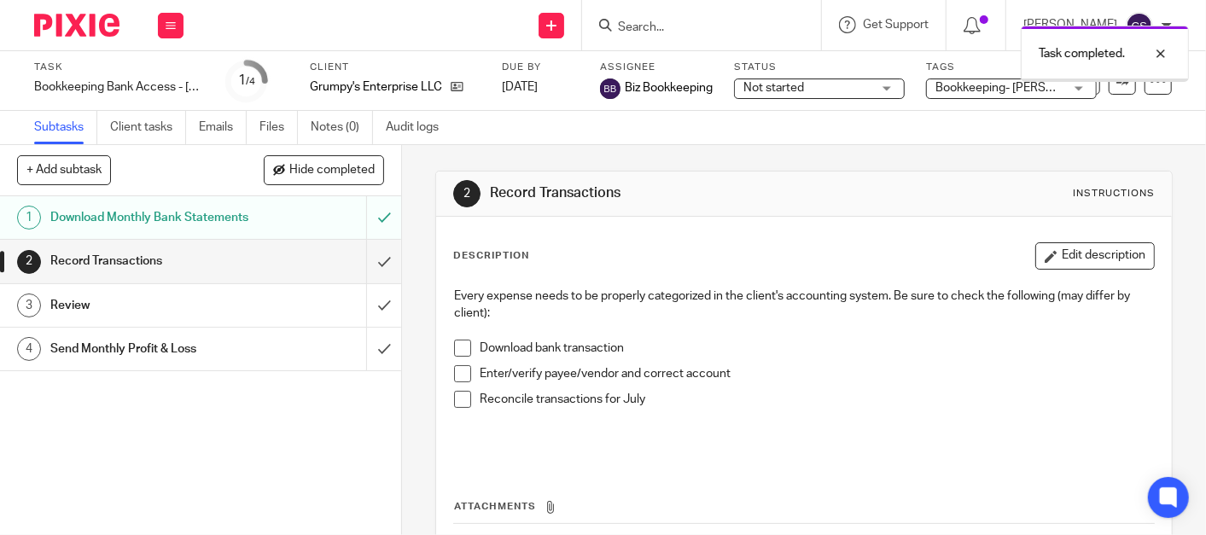
click at [457, 395] on span at bounding box center [462, 399] width 17 height 17
click at [459, 373] on span at bounding box center [462, 373] width 17 height 17
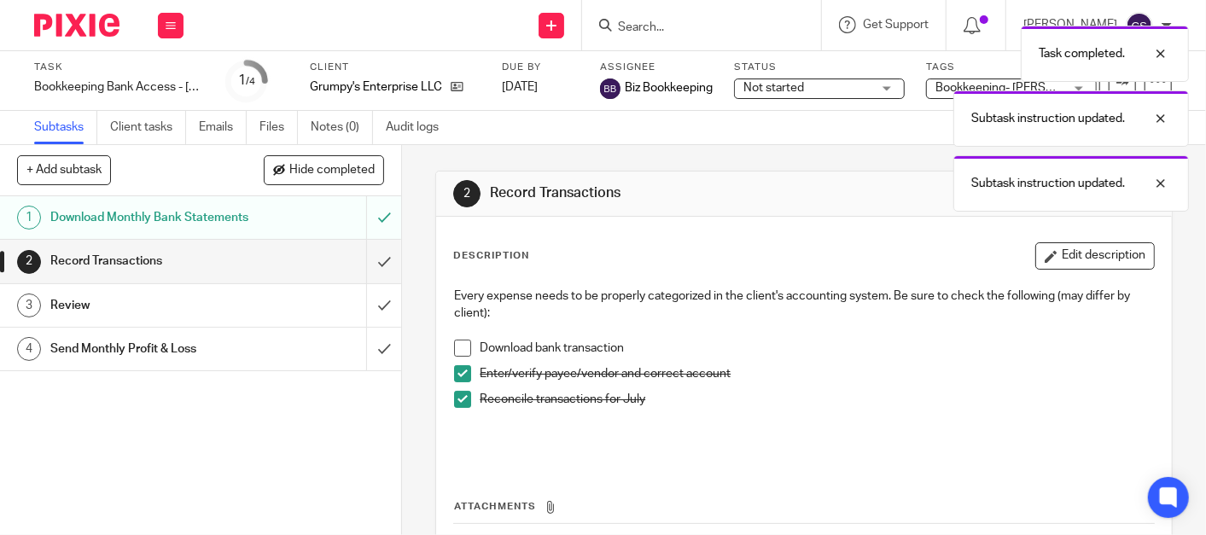
click at [461, 346] on span at bounding box center [462, 348] width 17 height 17
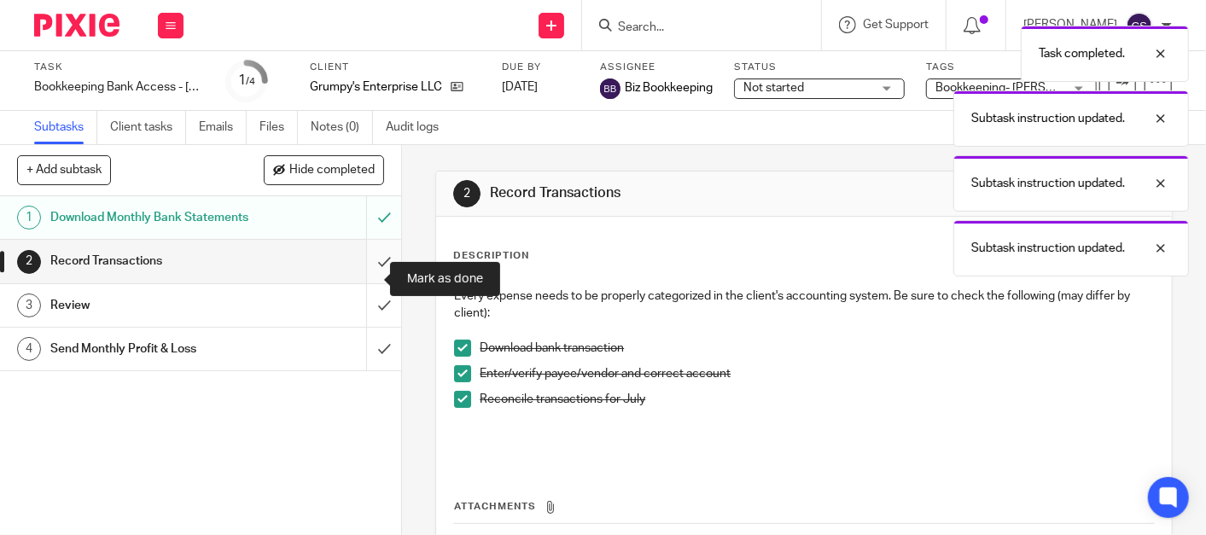
click at [364, 277] on input "submit" at bounding box center [200, 261] width 401 height 43
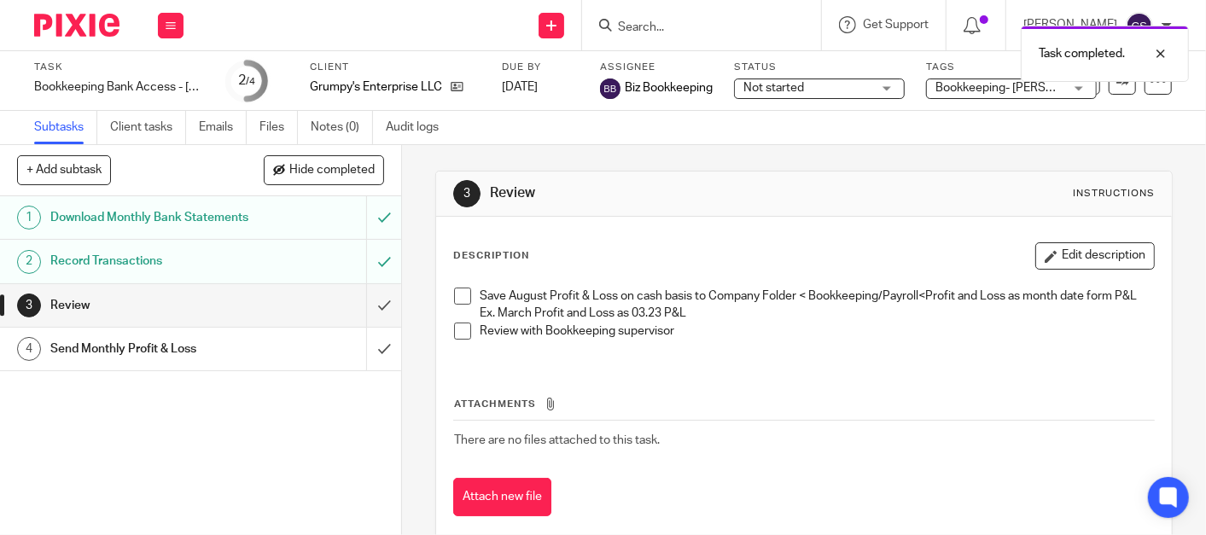
click at [456, 296] on span at bounding box center [462, 296] width 17 height 17
click at [455, 338] on span at bounding box center [462, 331] width 17 height 17
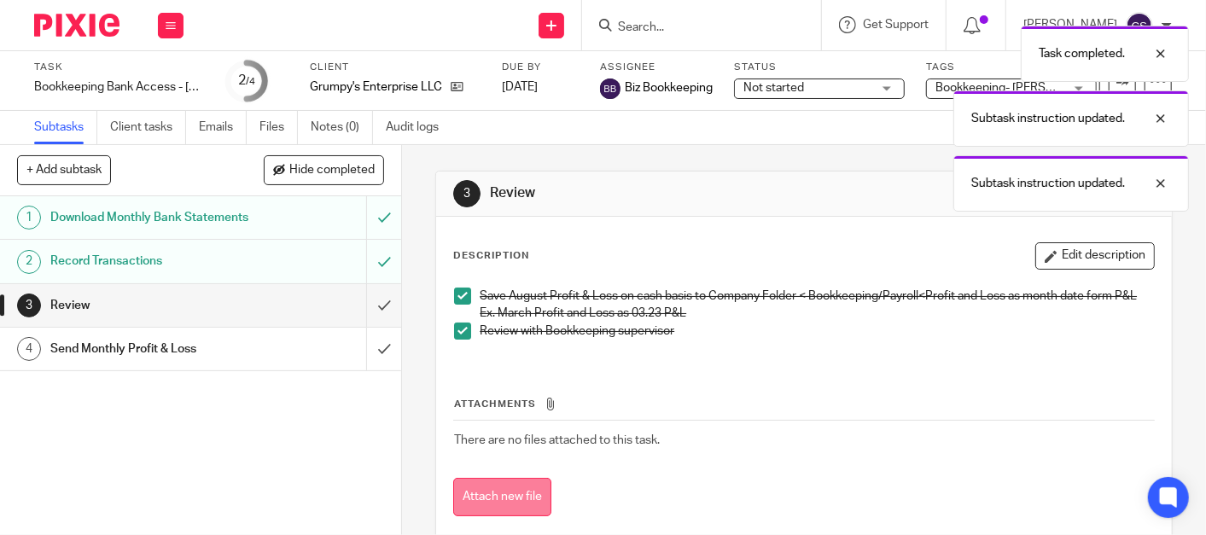
click at [470, 517] on button "Attach new file" at bounding box center [502, 497] width 98 height 38
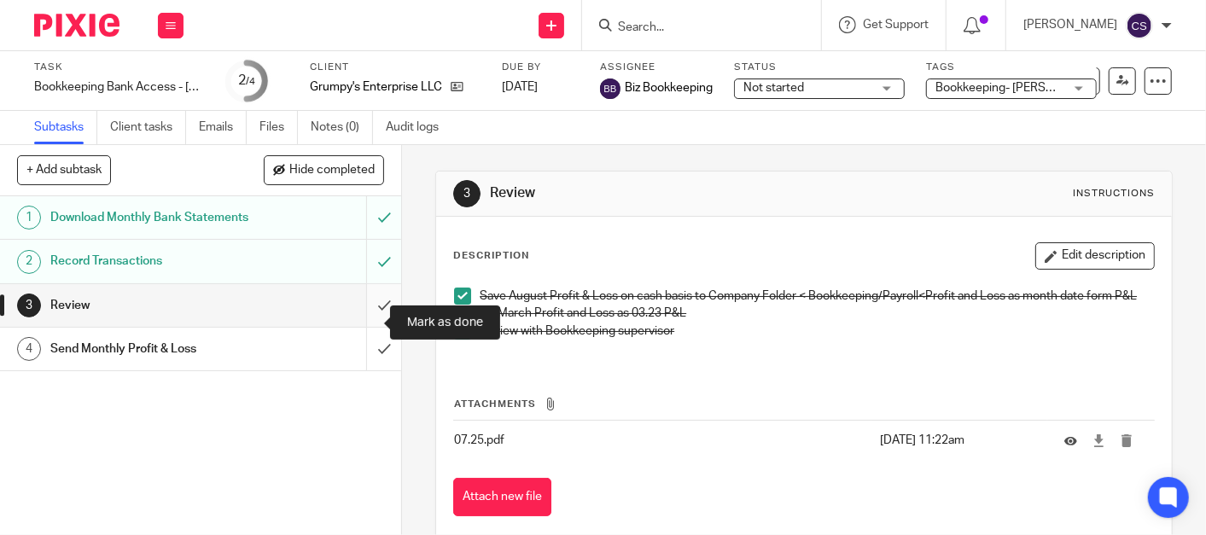
click at [363, 322] on input "submit" at bounding box center [200, 305] width 401 height 43
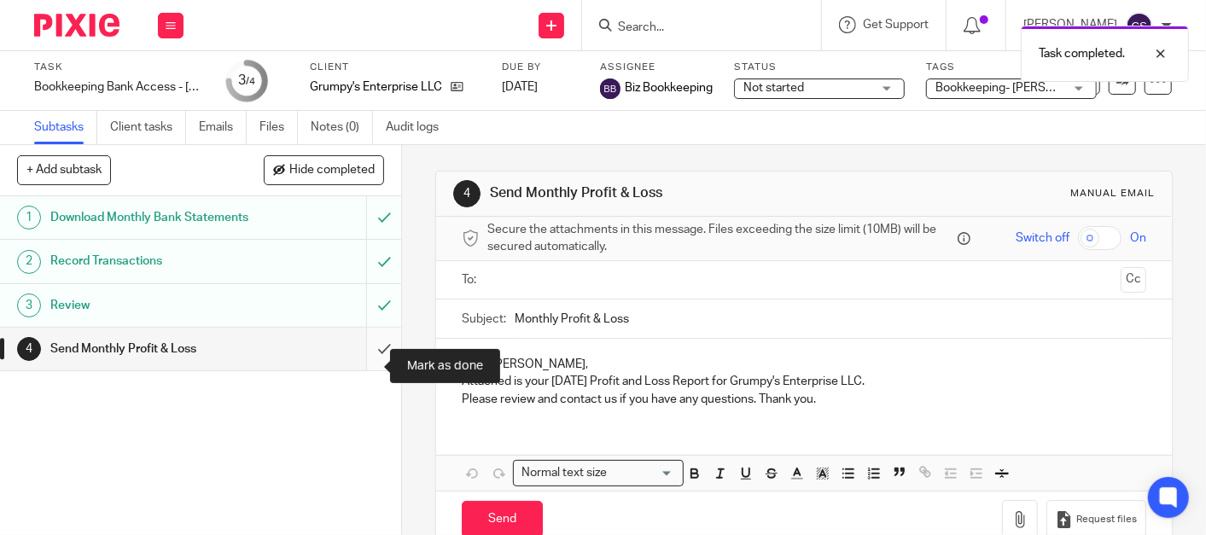
click at [364, 365] on input "submit" at bounding box center [200, 349] width 401 height 43
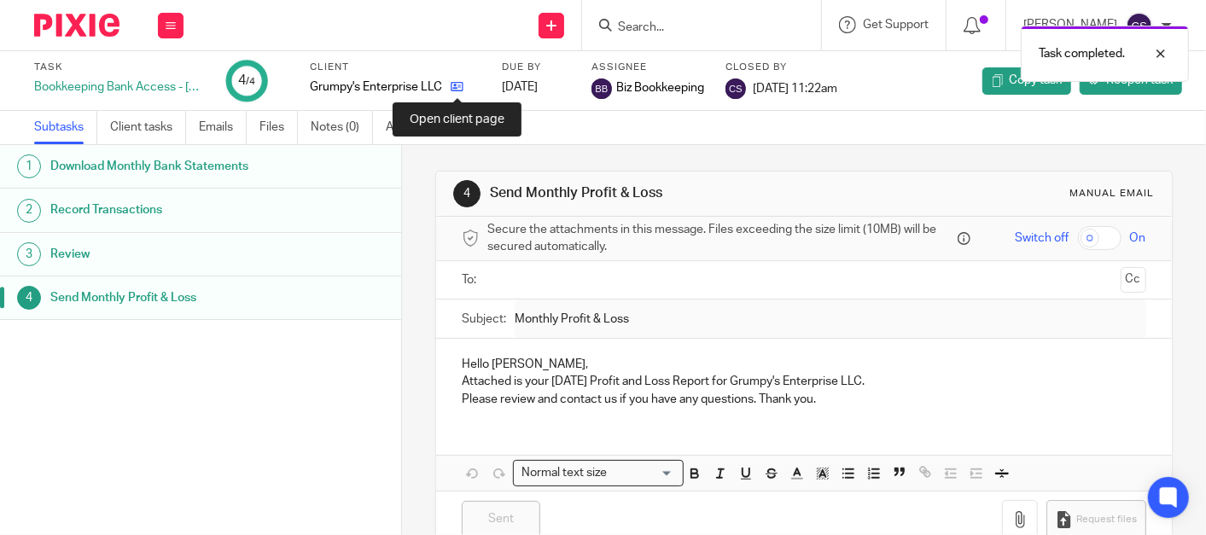
click at [455, 82] on icon at bounding box center [457, 86] width 13 height 13
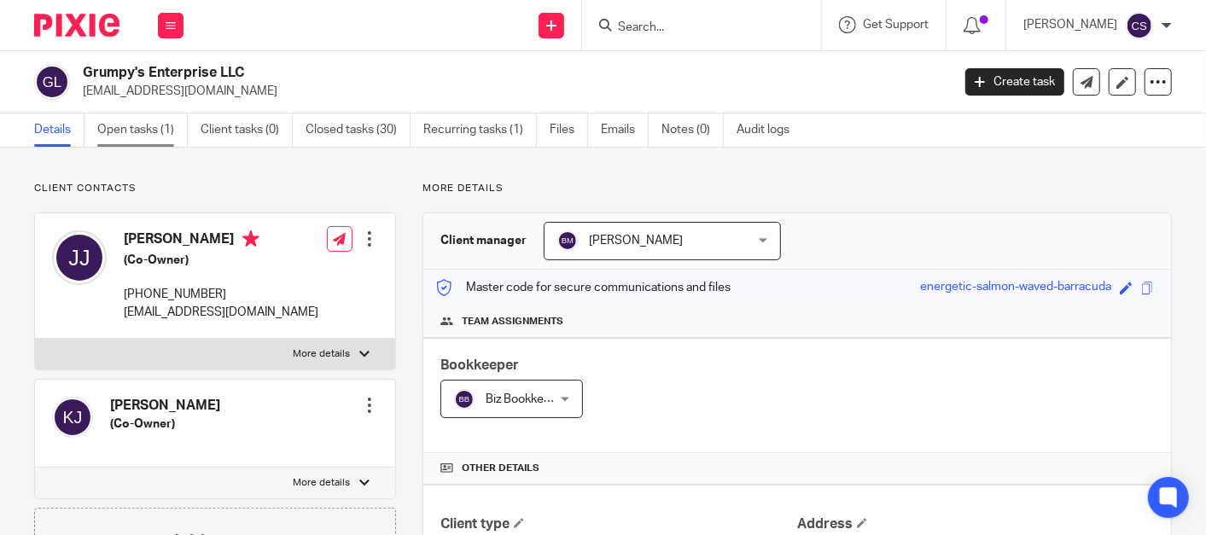
click at [128, 131] on link "Open tasks (1)" at bounding box center [142, 130] width 91 height 33
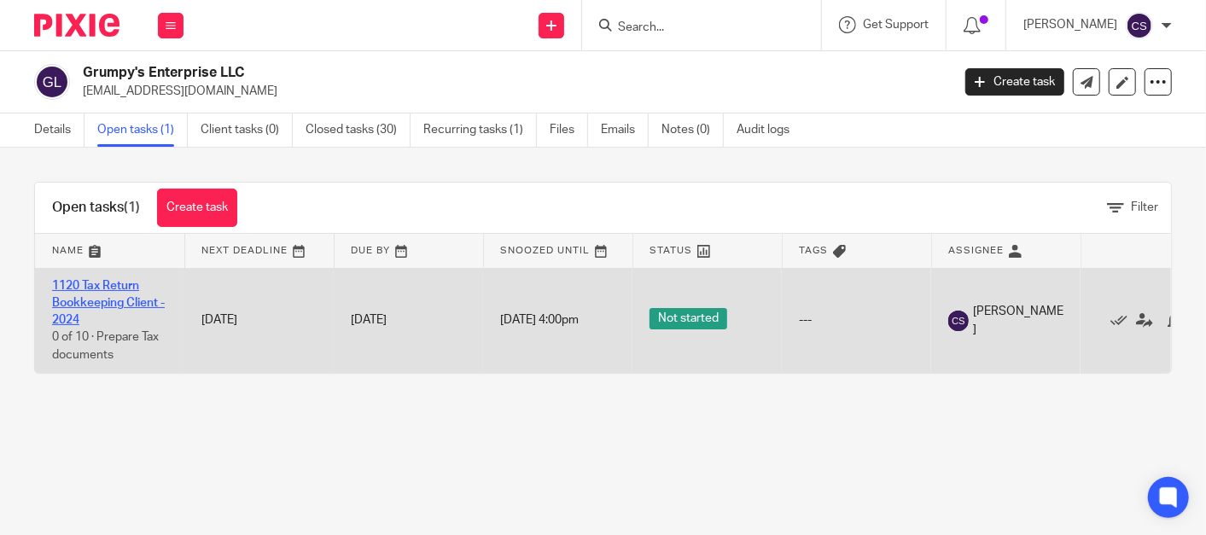
click at [79, 280] on link "1120 Tax Return Bookkeeping Client - 2024" at bounding box center [108, 303] width 113 height 47
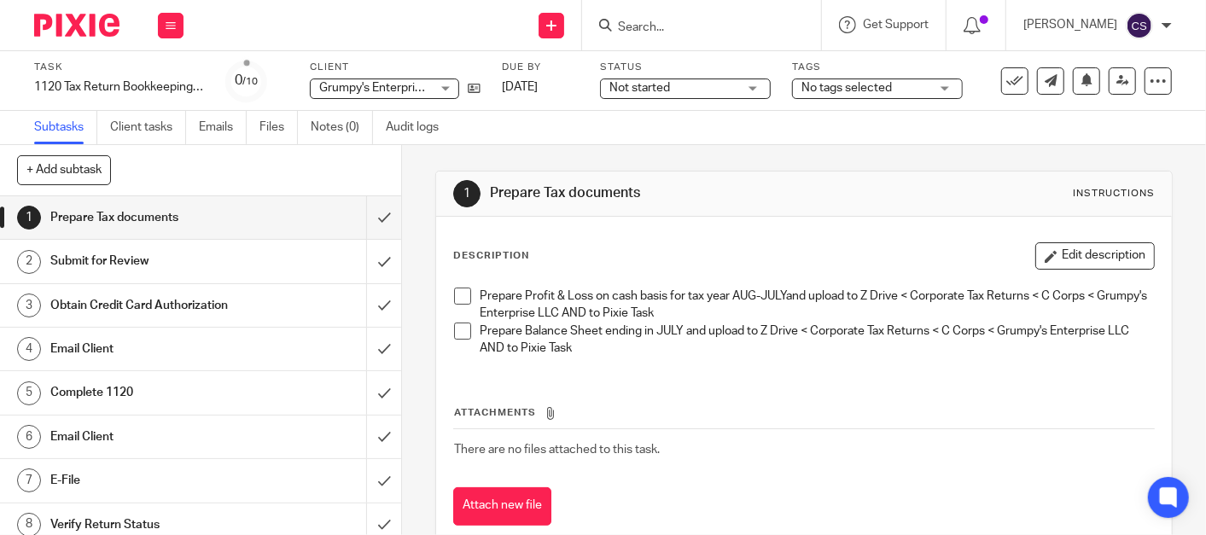
click at [459, 293] on span at bounding box center [462, 296] width 17 height 17
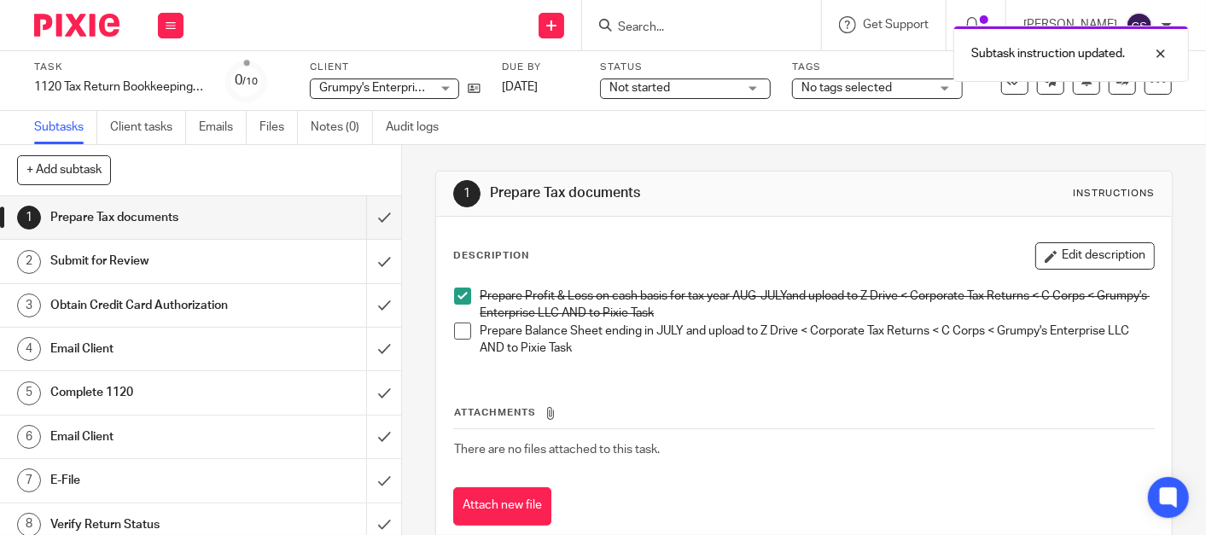
click at [459, 331] on span at bounding box center [462, 331] width 17 height 17
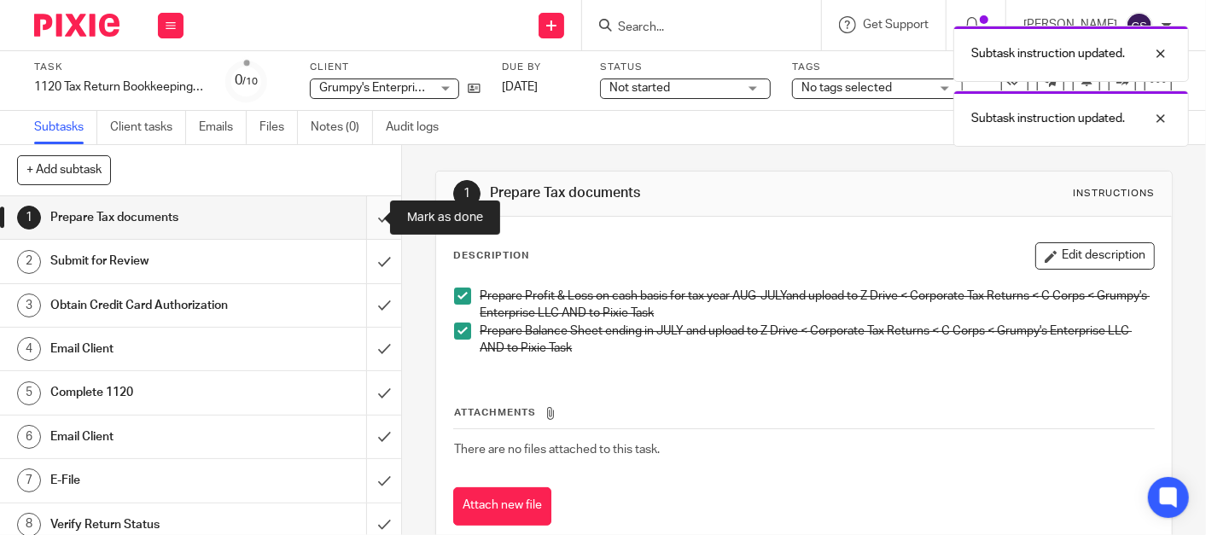
click at [359, 219] on input "submit" at bounding box center [200, 217] width 401 height 43
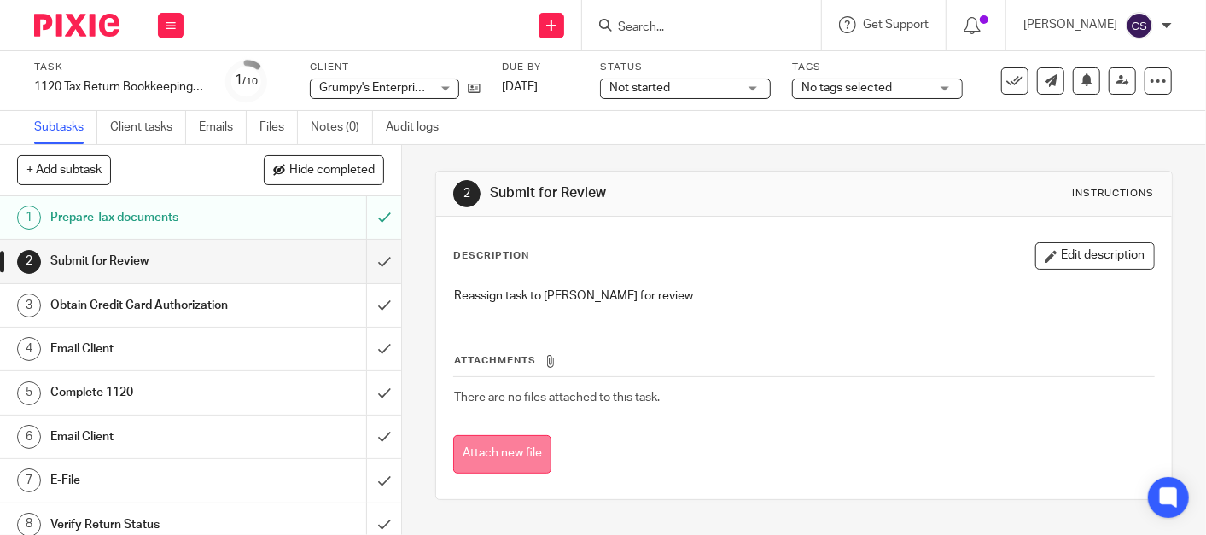
click at [490, 459] on button "Attach new file" at bounding box center [502, 454] width 98 height 38
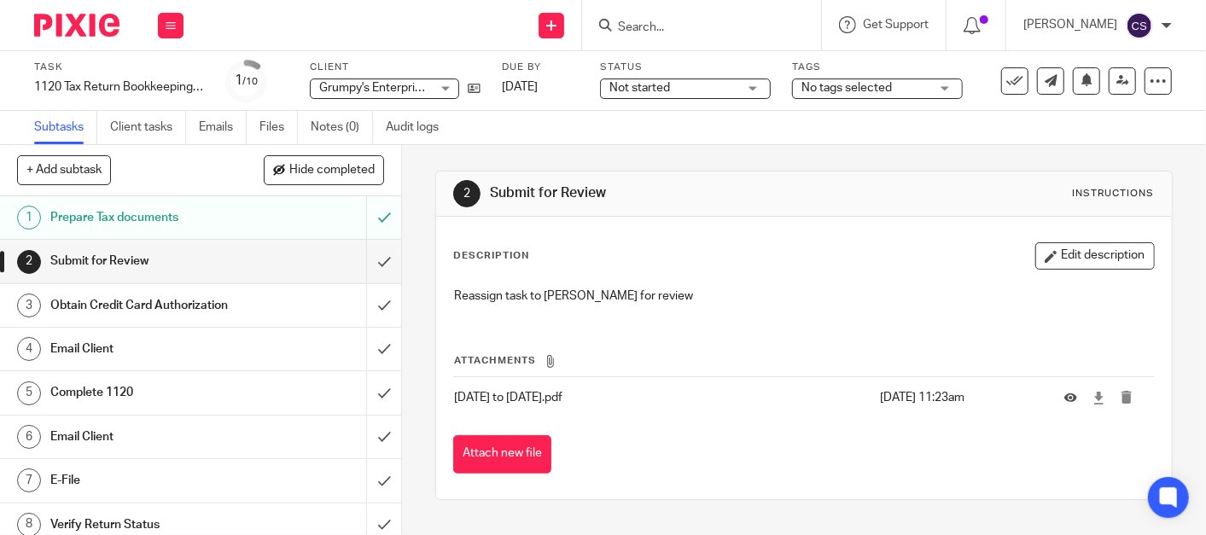
drag, startPoint x: 495, startPoint y: 459, endPoint x: 499, endPoint y: 449, distance: 10.3
click at [495, 458] on button "Attach new file" at bounding box center [502, 454] width 98 height 38
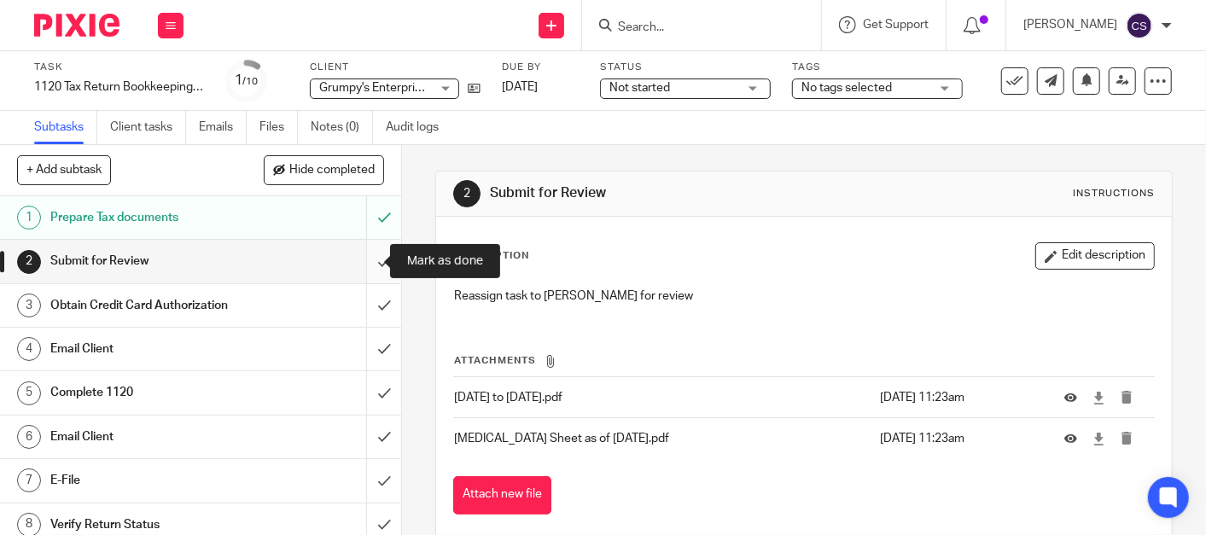
click at [365, 262] on input "submit" at bounding box center [200, 261] width 401 height 43
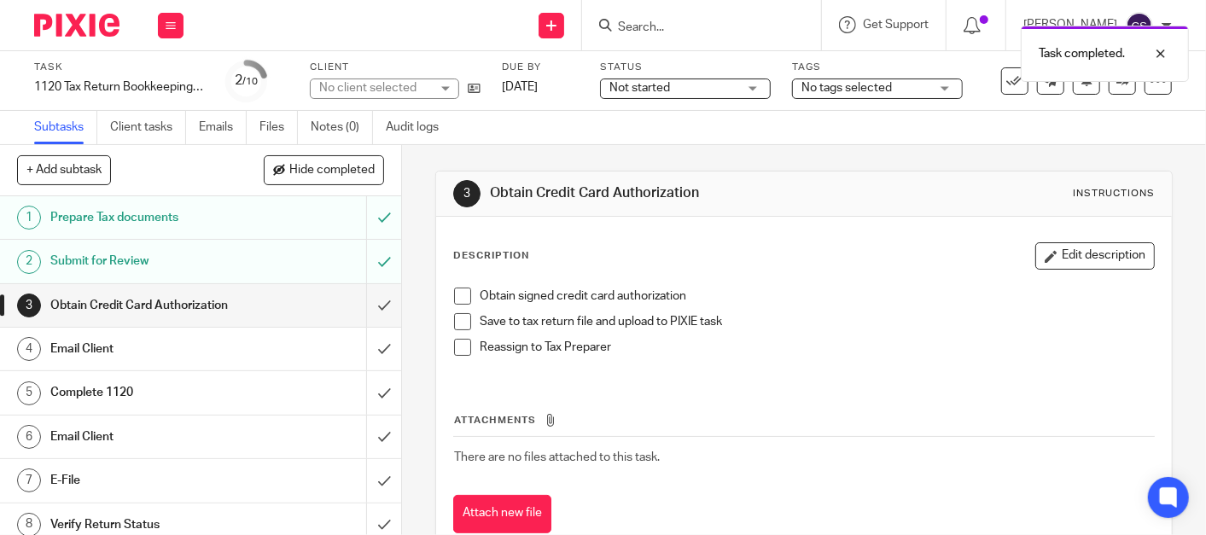
click at [459, 295] on span at bounding box center [462, 296] width 17 height 17
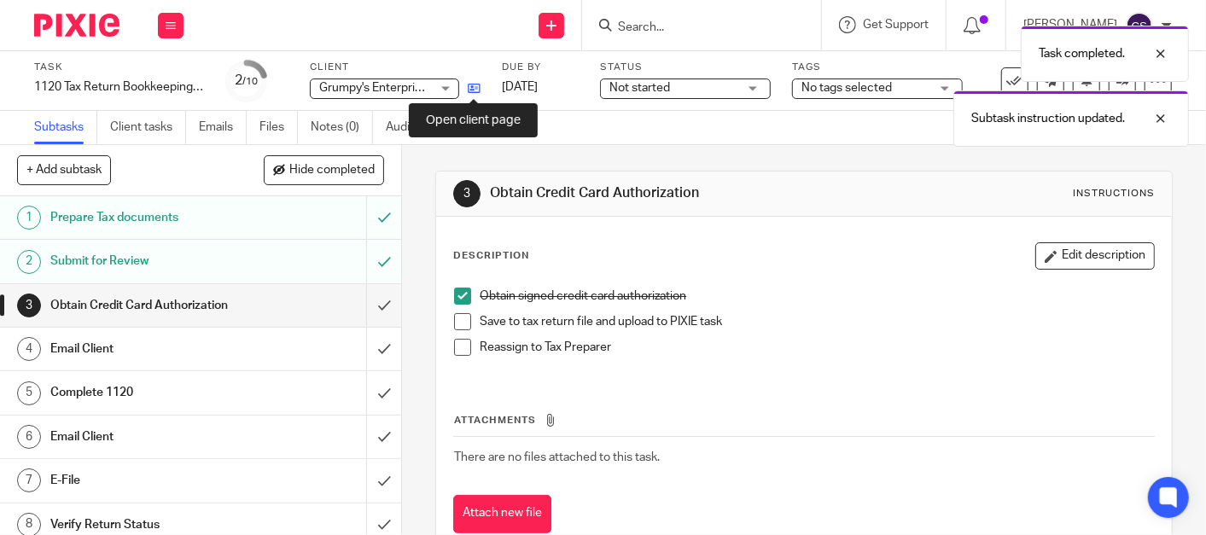
click at [476, 90] on icon at bounding box center [474, 88] width 13 height 13
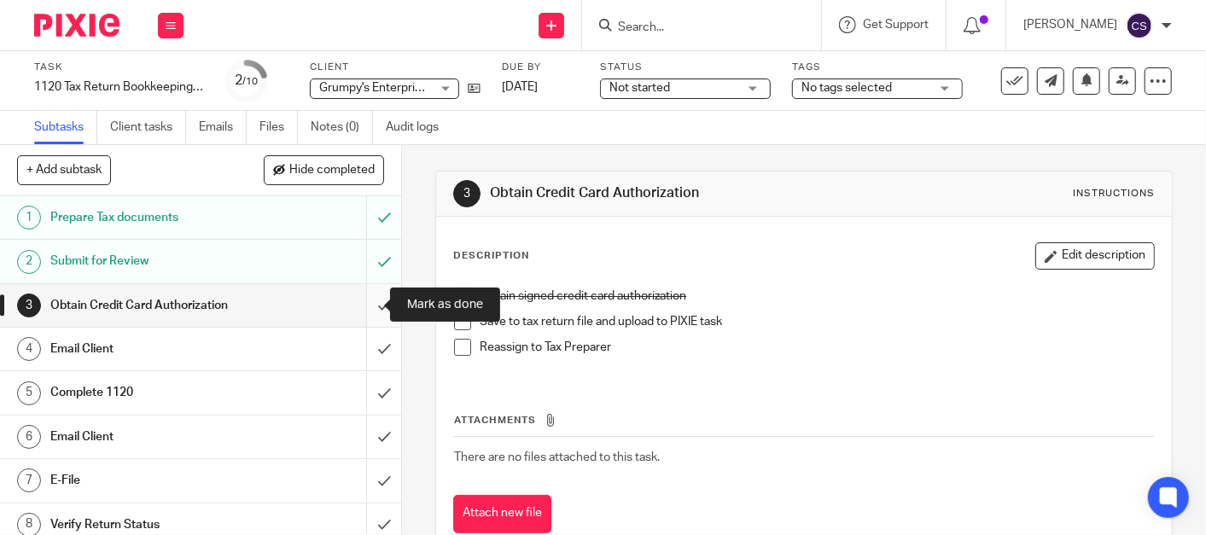
click at [365, 305] on input "submit" at bounding box center [200, 305] width 401 height 43
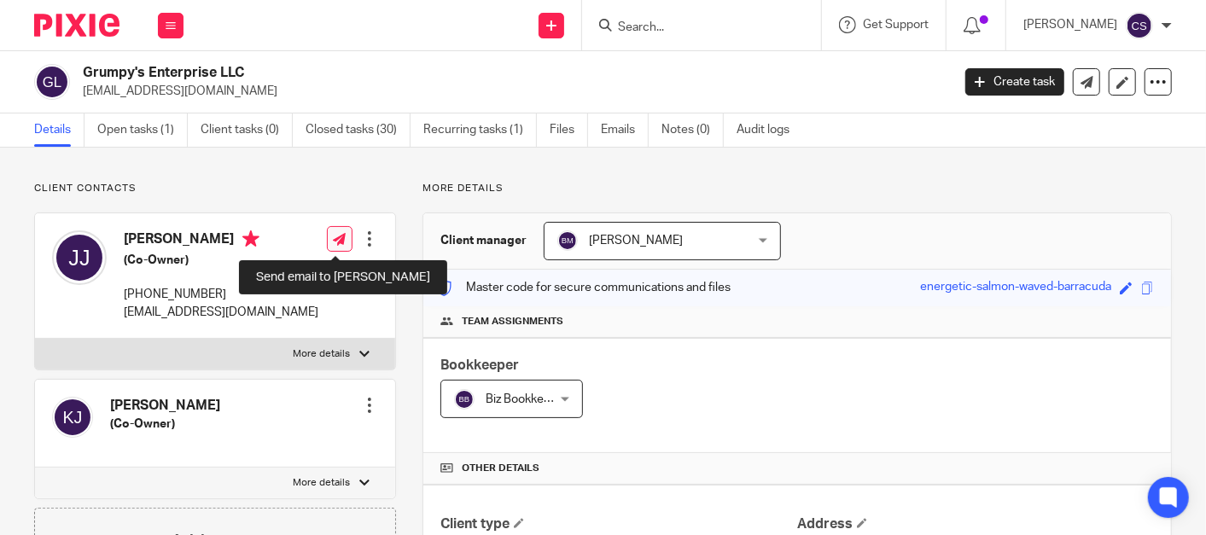
click at [334, 248] on link at bounding box center [340, 239] width 26 height 26
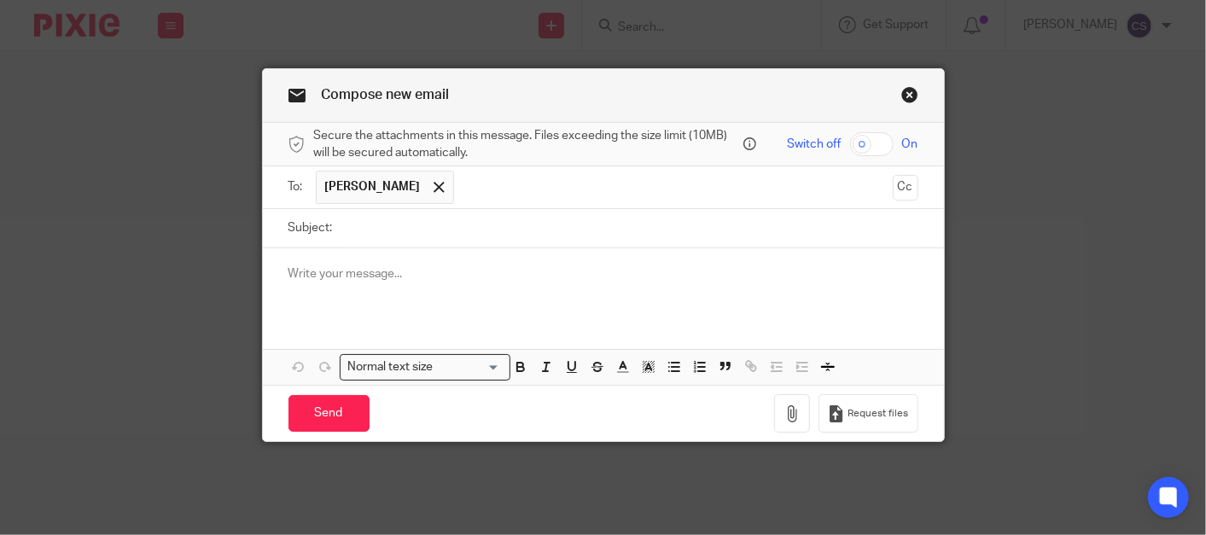
click at [419, 239] on input "Subject:" at bounding box center [630, 228] width 577 height 38
type input "Credit Card Authorization for Tax Prep (Grumpy's)"
click at [361, 278] on p at bounding box center [604, 274] width 630 height 17
drag, startPoint x: 361, startPoint y: 278, endPoint x: 348, endPoint y: 283, distance: 13.5
click at [348, 283] on div at bounding box center [603, 281] width 681 height 67
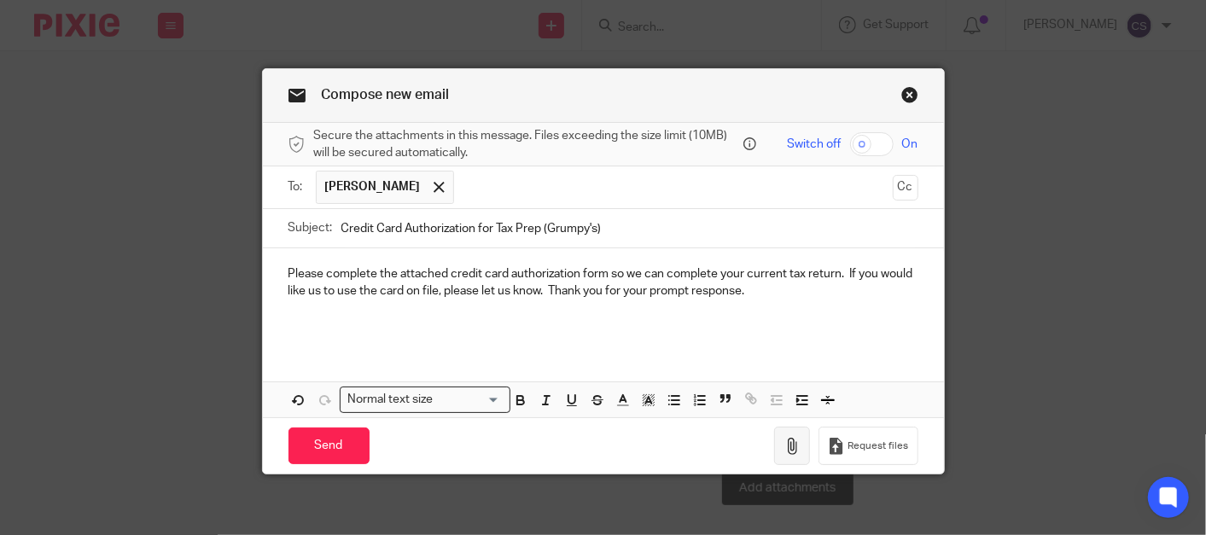
click at [790, 431] on button "button" at bounding box center [792, 446] width 36 height 38
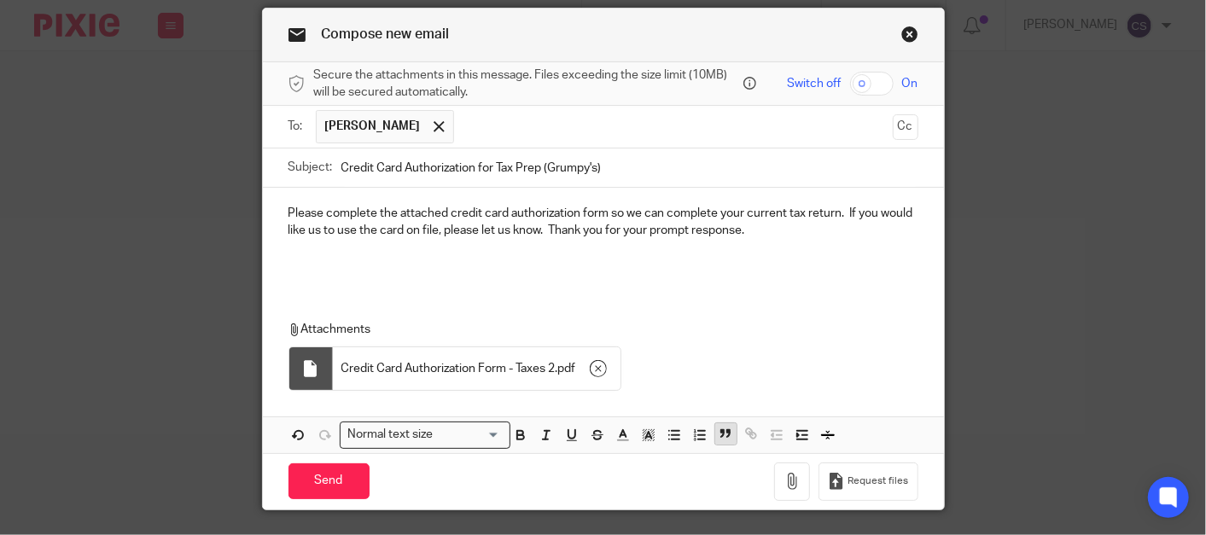
scroll to position [100, 0]
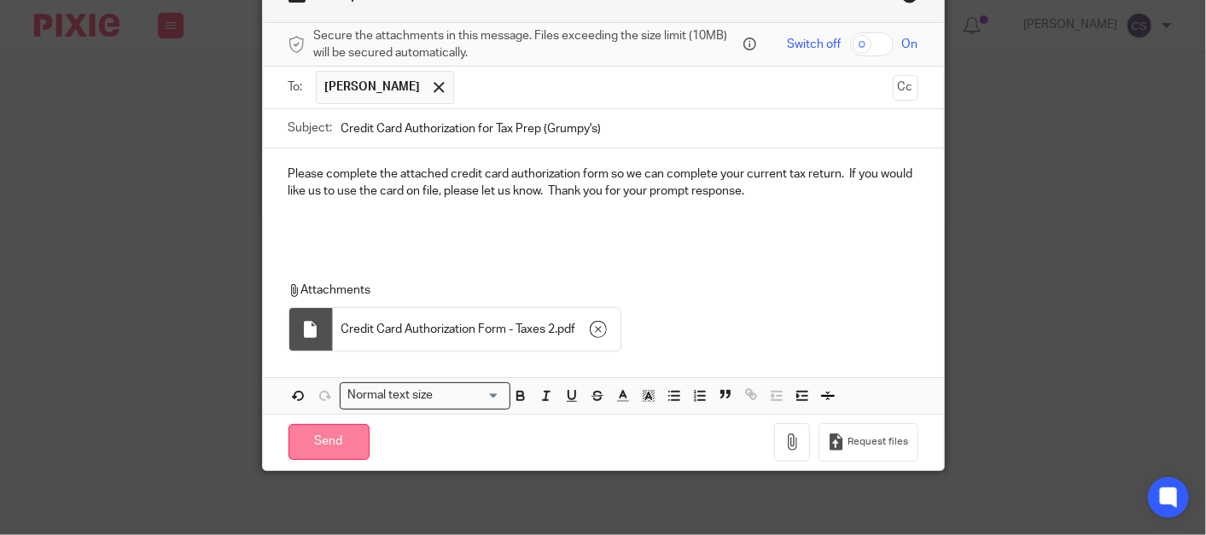
click at [309, 440] on input "Send" at bounding box center [329, 442] width 81 height 37
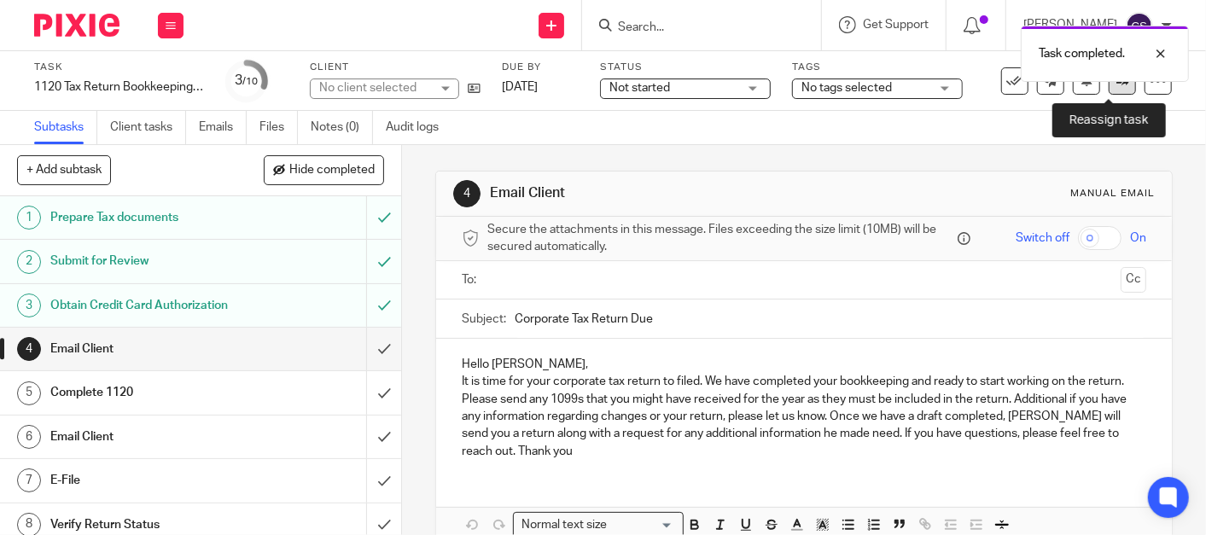
click at [1115, 85] on link at bounding box center [1122, 80] width 27 height 27
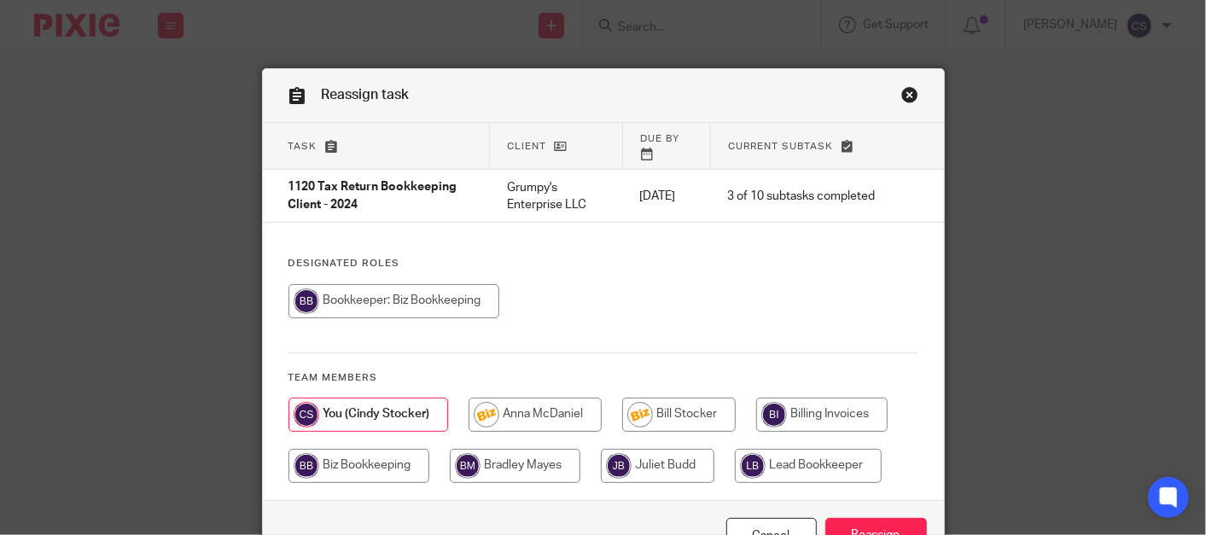
click at [523, 398] on input "radio" at bounding box center [535, 415] width 133 height 34
radio input "true"
click at [869, 518] on input "Reassign" at bounding box center [877, 536] width 102 height 37
